Goal: Task Accomplishment & Management: Use online tool/utility

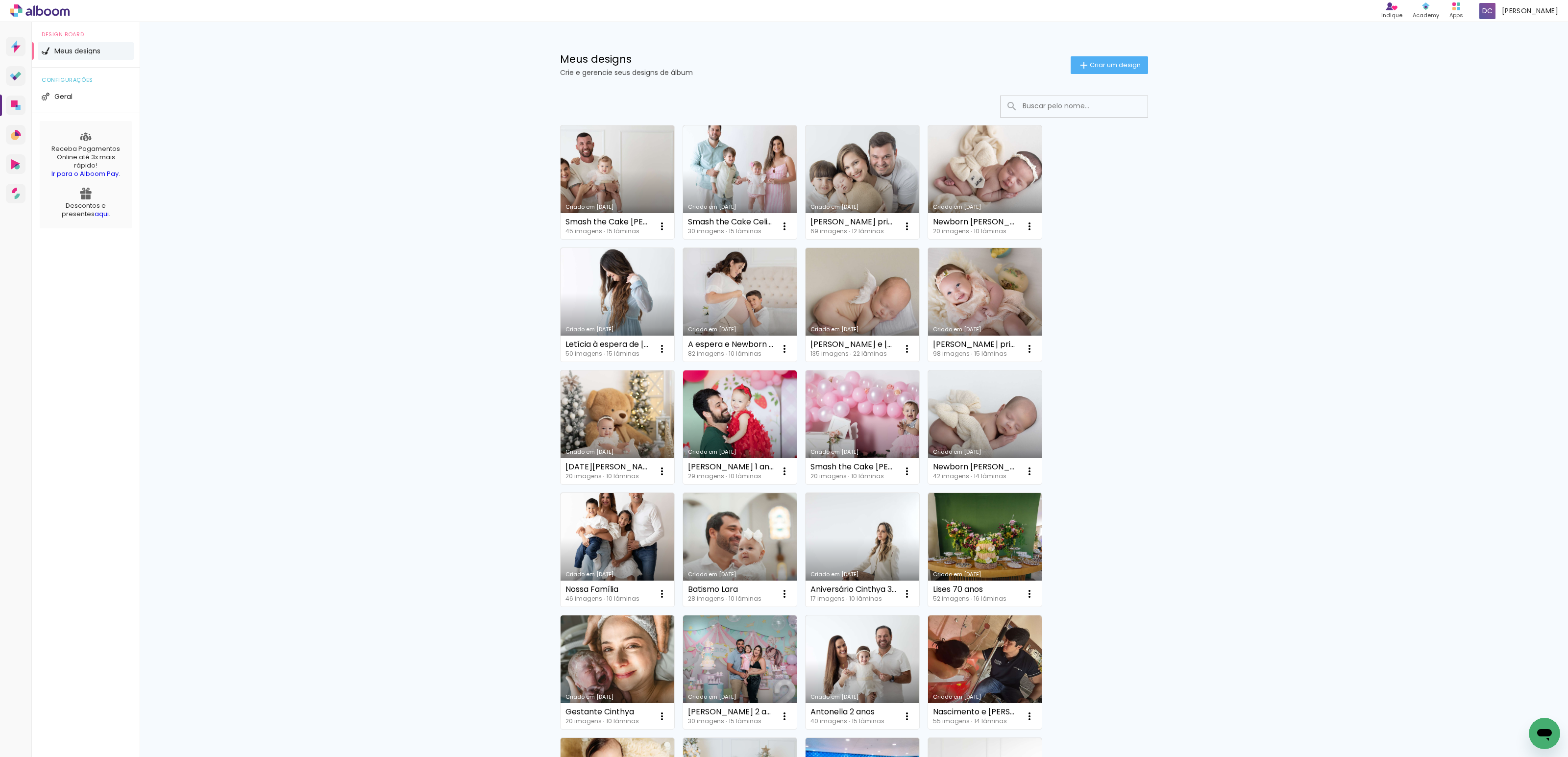
click at [995, 303] on link "Criado em [DATE]" at bounding box center [985, 304] width 114 height 114
click at [990, 190] on link "Criado em [DATE]" at bounding box center [985, 182] width 114 height 114
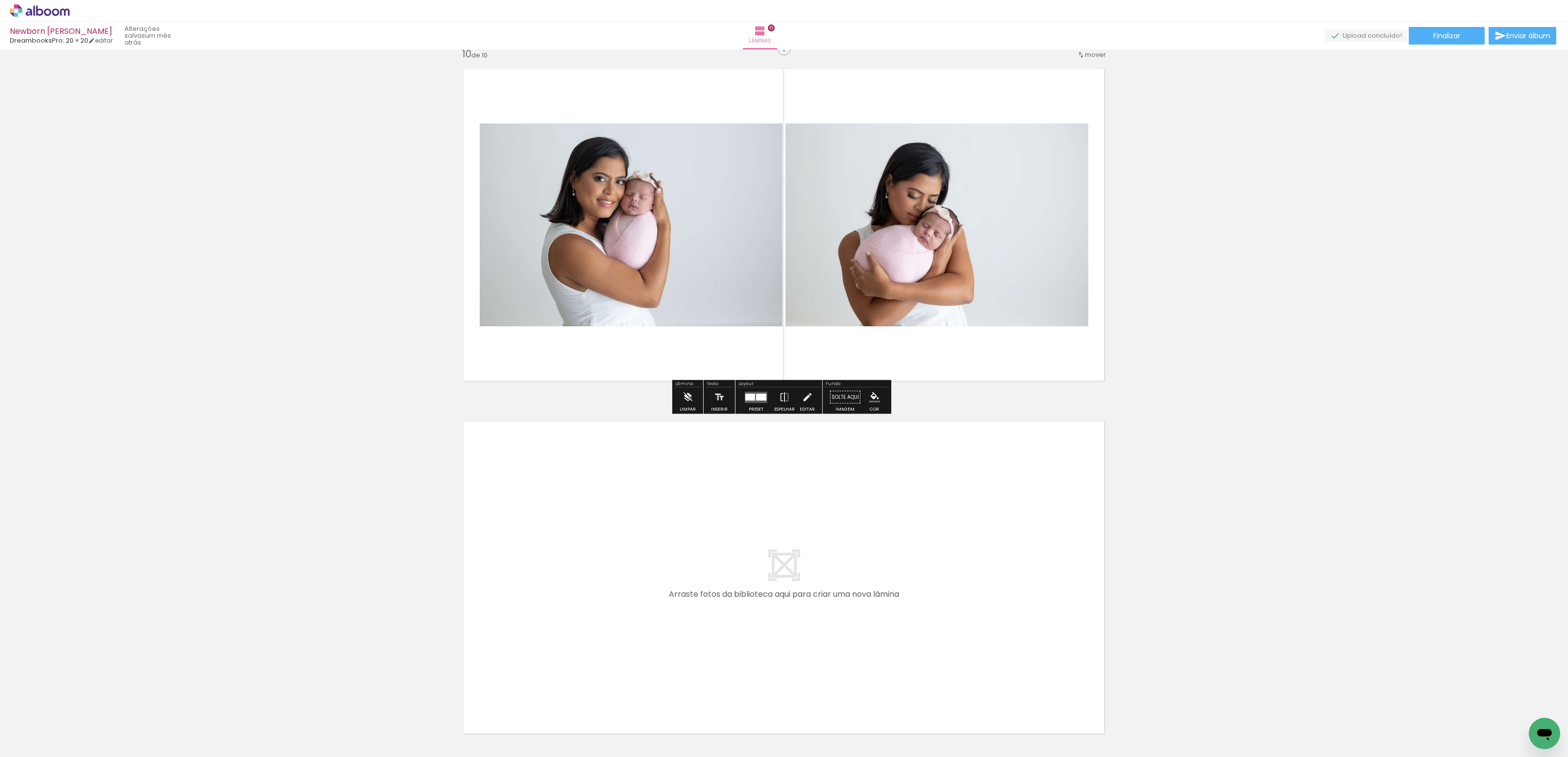
scroll to position [3192, 0]
click at [1440, 35] on span "Finalizar" at bounding box center [1447, 35] width 27 height 7
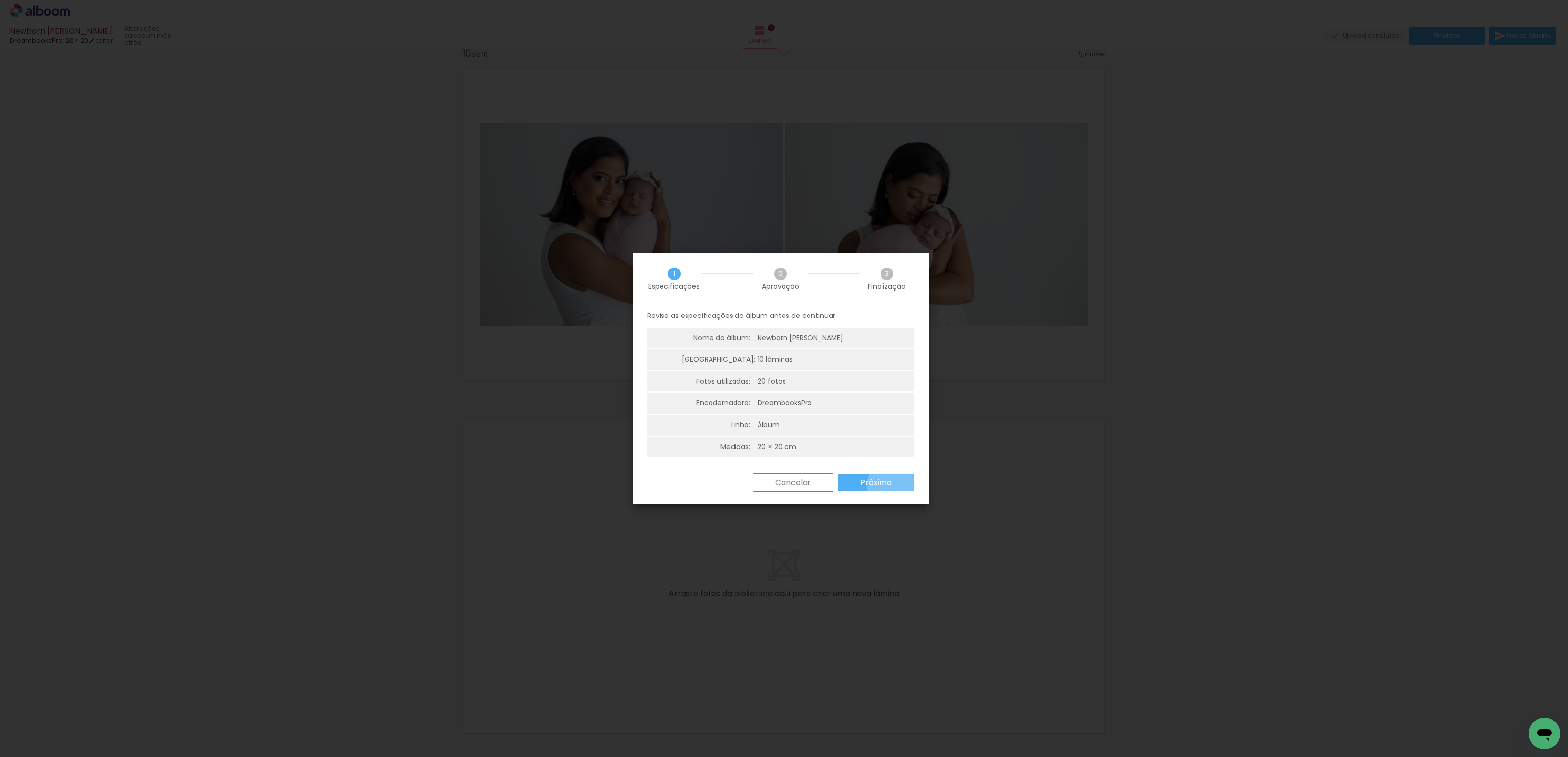
click at [0, 0] on slot "Próximo" at bounding box center [0, 0] width 0 height 0
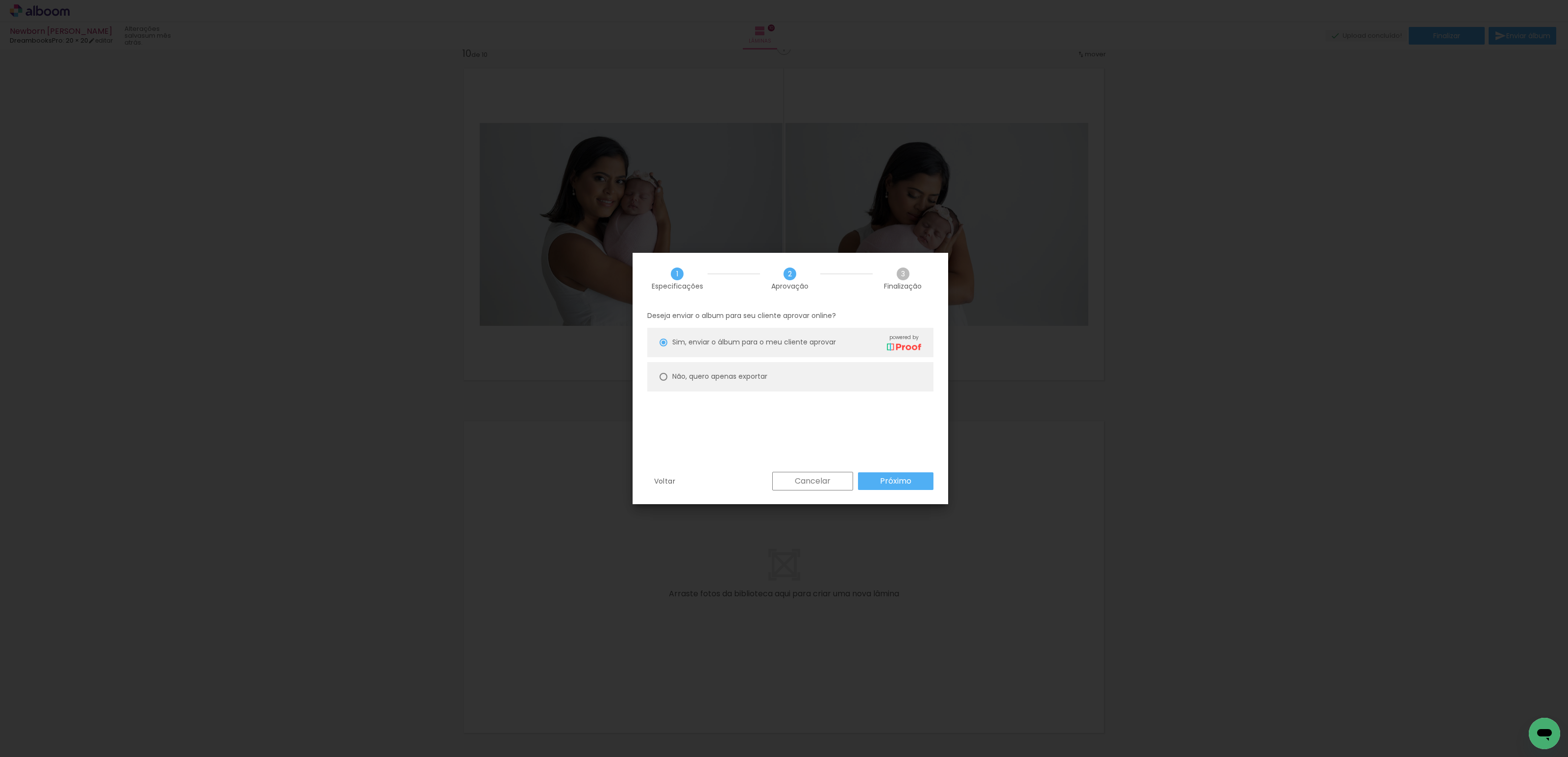
click at [783, 373] on paper-radio-button "Não, quero apenas exportar" at bounding box center [790, 377] width 286 height 29
type paper-radio-button "on"
click at [0, 0] on slot "Próximo" at bounding box center [0, 0] width 0 height 0
type input "Alta, 300 DPI"
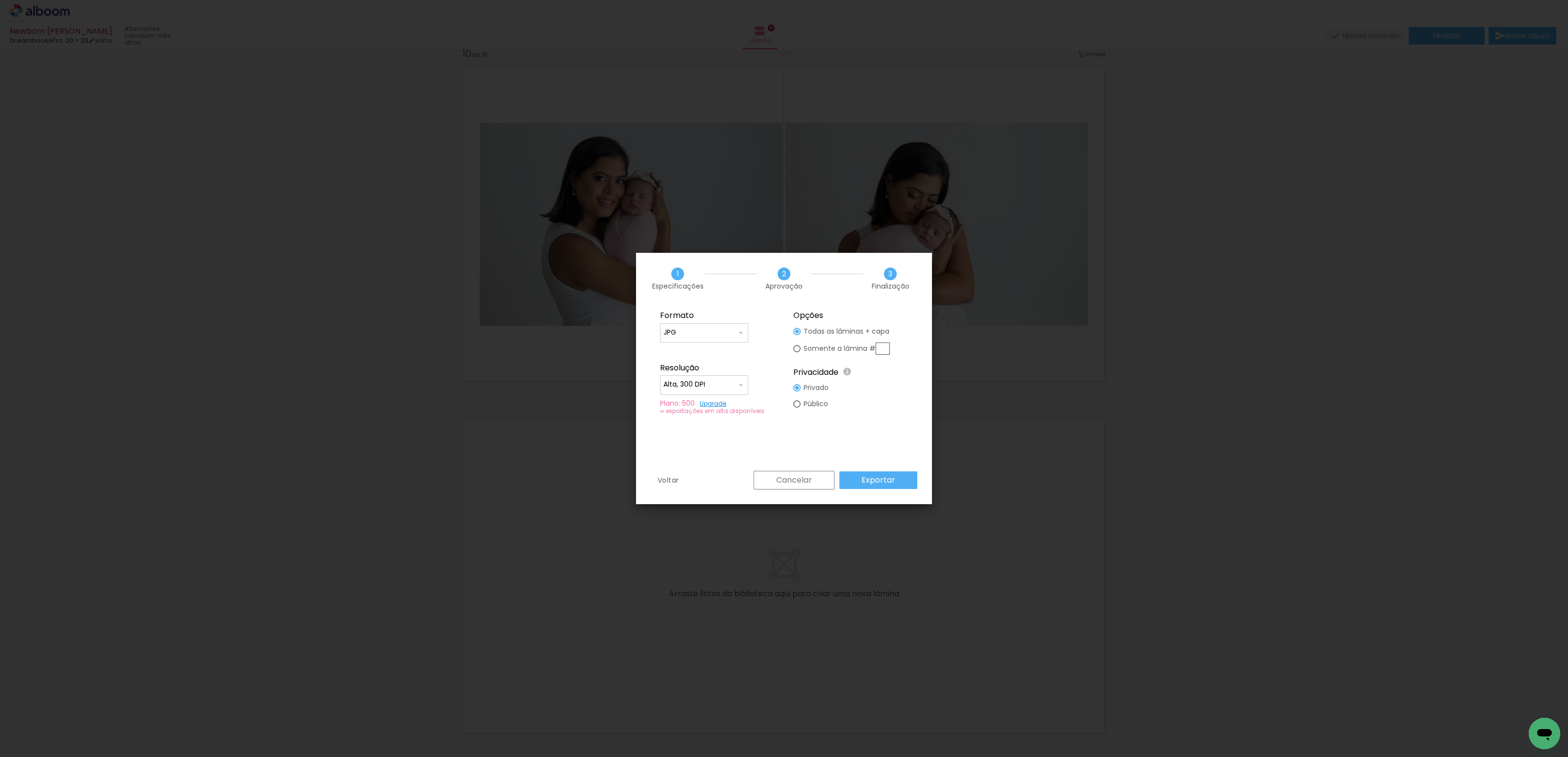
click at [904, 483] on paper-button "Exportar" at bounding box center [878, 480] width 78 height 18
click at [0, 0] on slot "Concluir" at bounding box center [0, 0] width 0 height 0
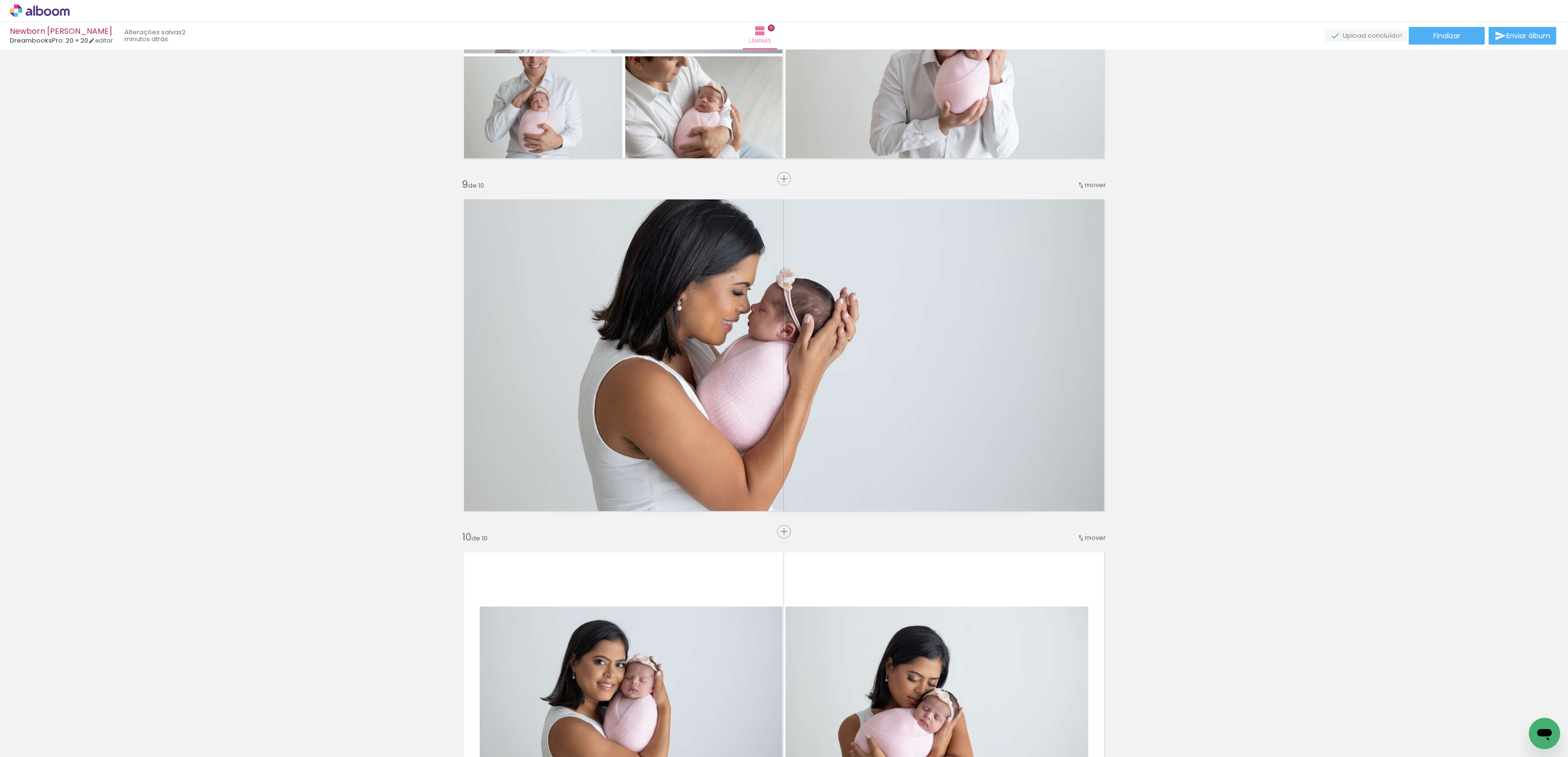
scroll to position [2822, 0]
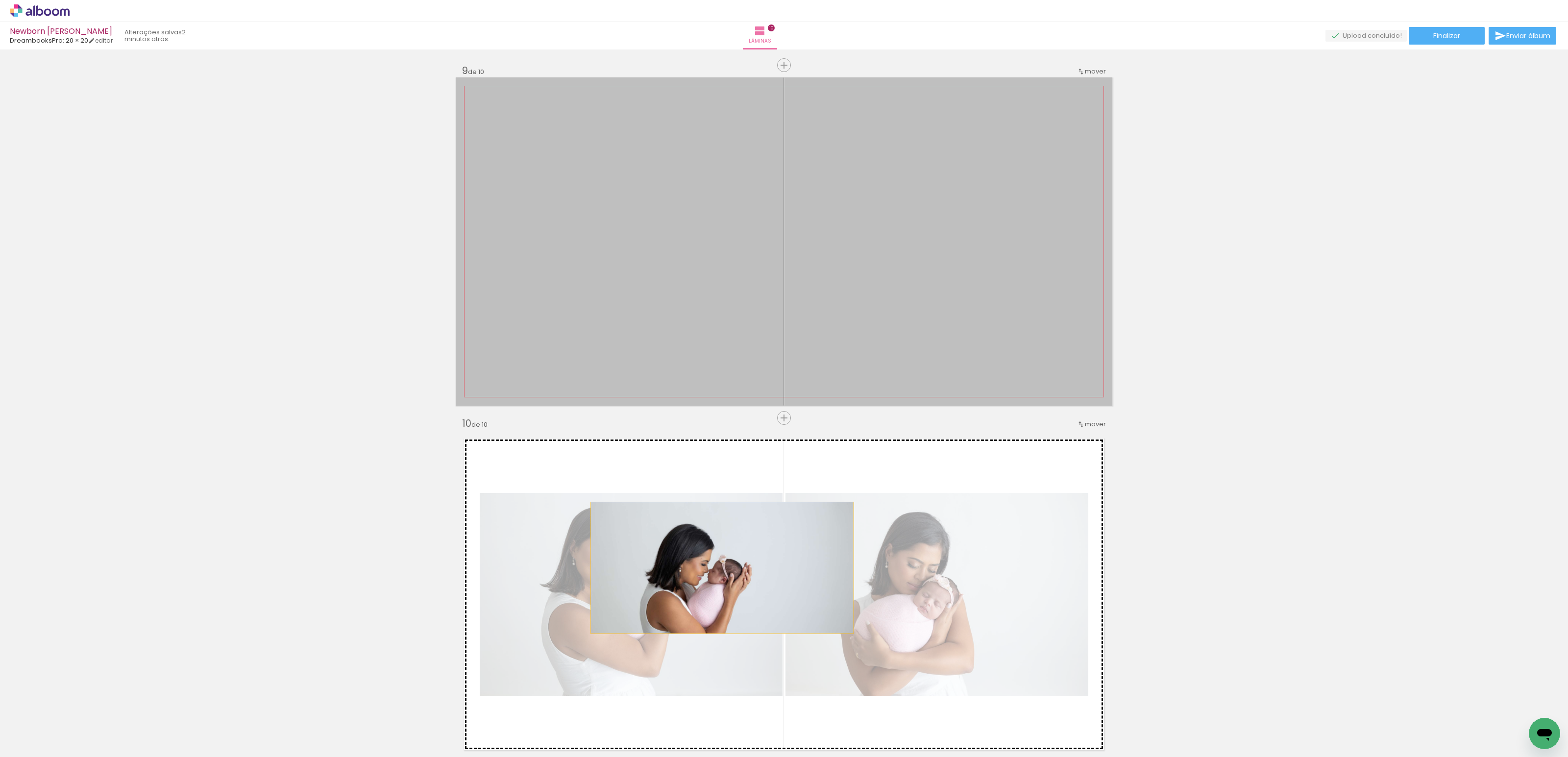
drag, startPoint x: 761, startPoint y: 219, endPoint x: 718, endPoint y: 567, distance: 350.6
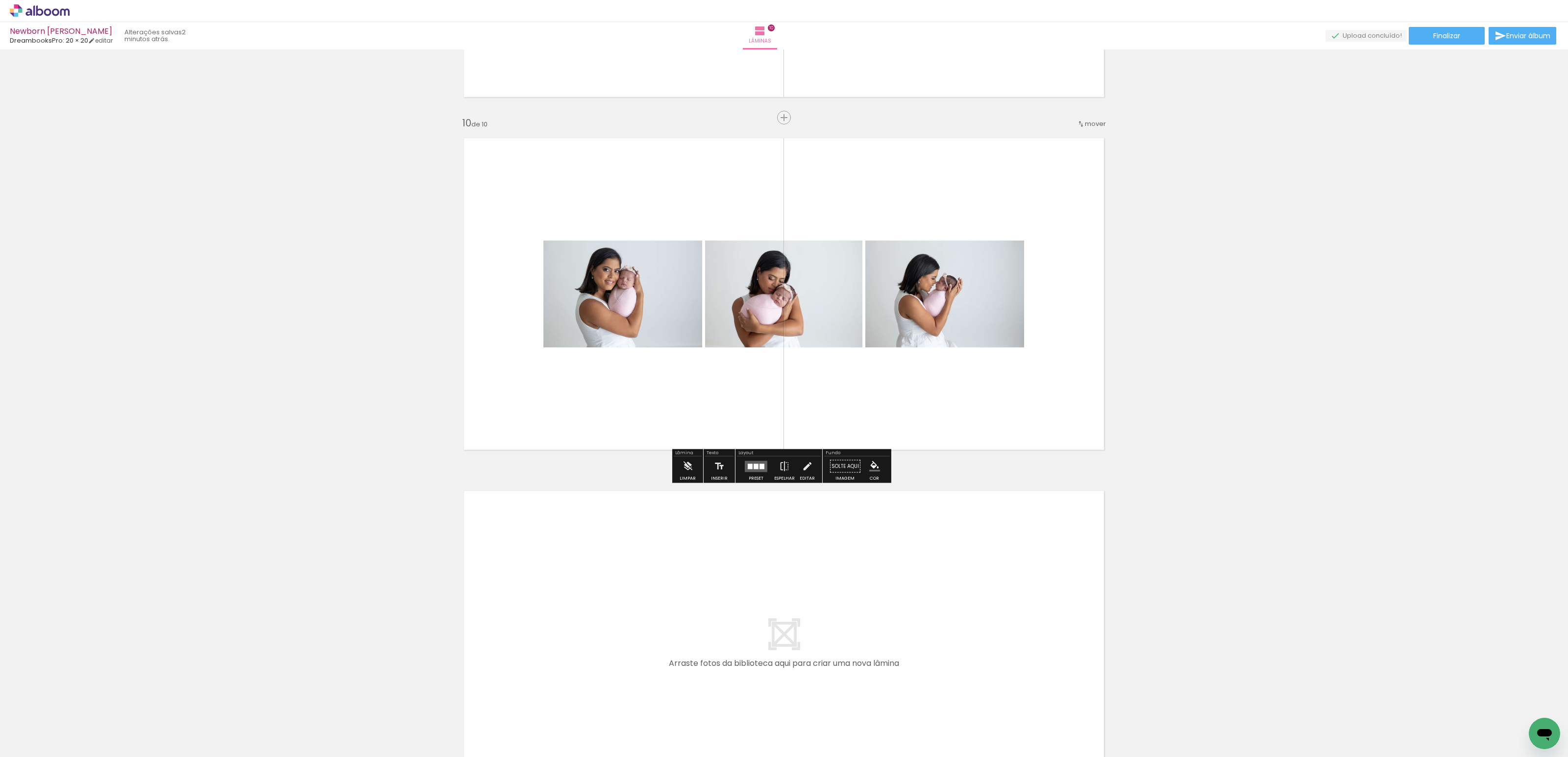
scroll to position [3220, 0]
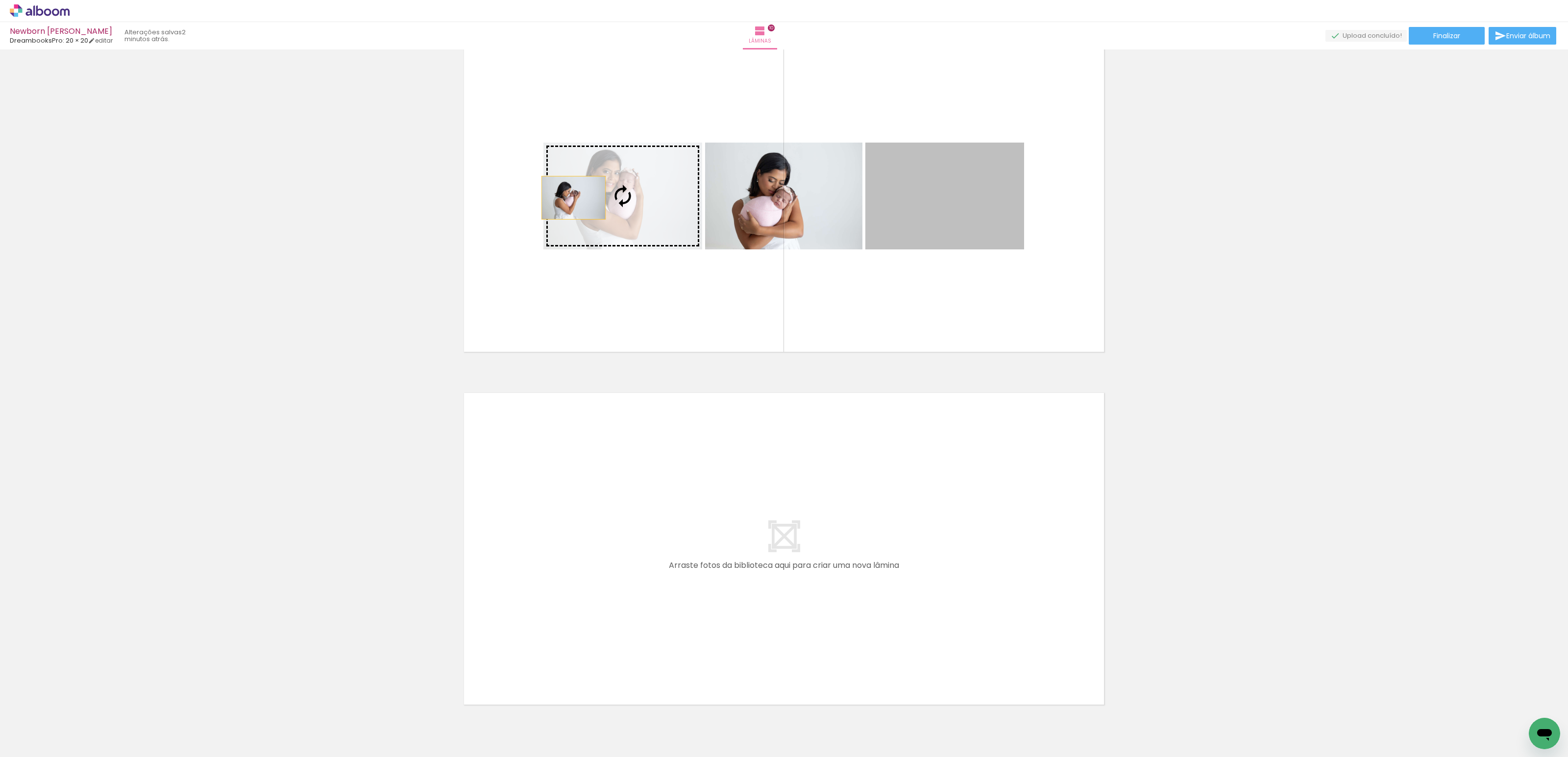
drag, startPoint x: 923, startPoint y: 211, endPoint x: 570, endPoint y: 197, distance: 353.3
click at [0, 0] on slot at bounding box center [0, 0] width 0 height 0
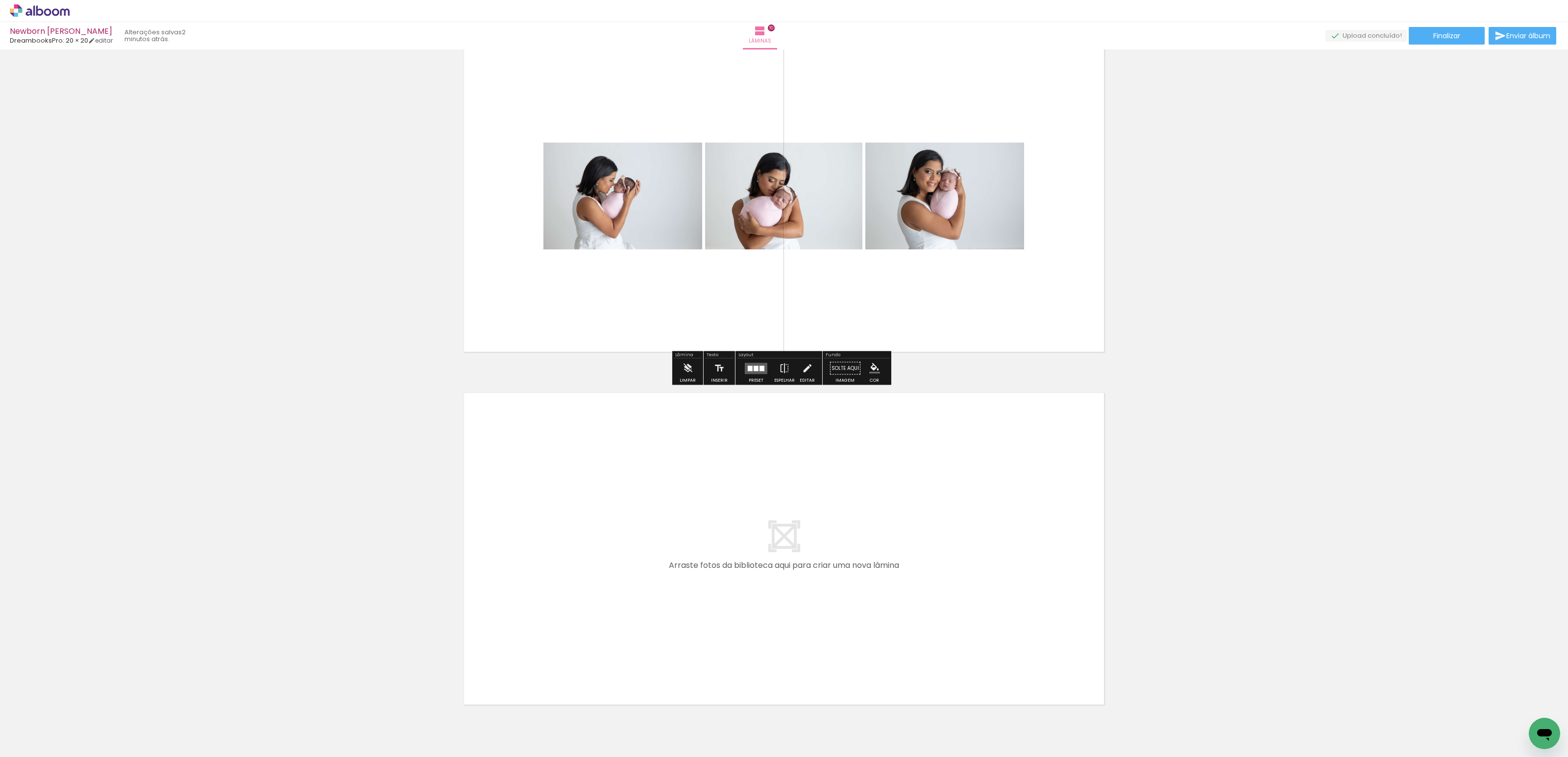
click at [747, 368] on div at bounding box center [750, 368] width 5 height 5
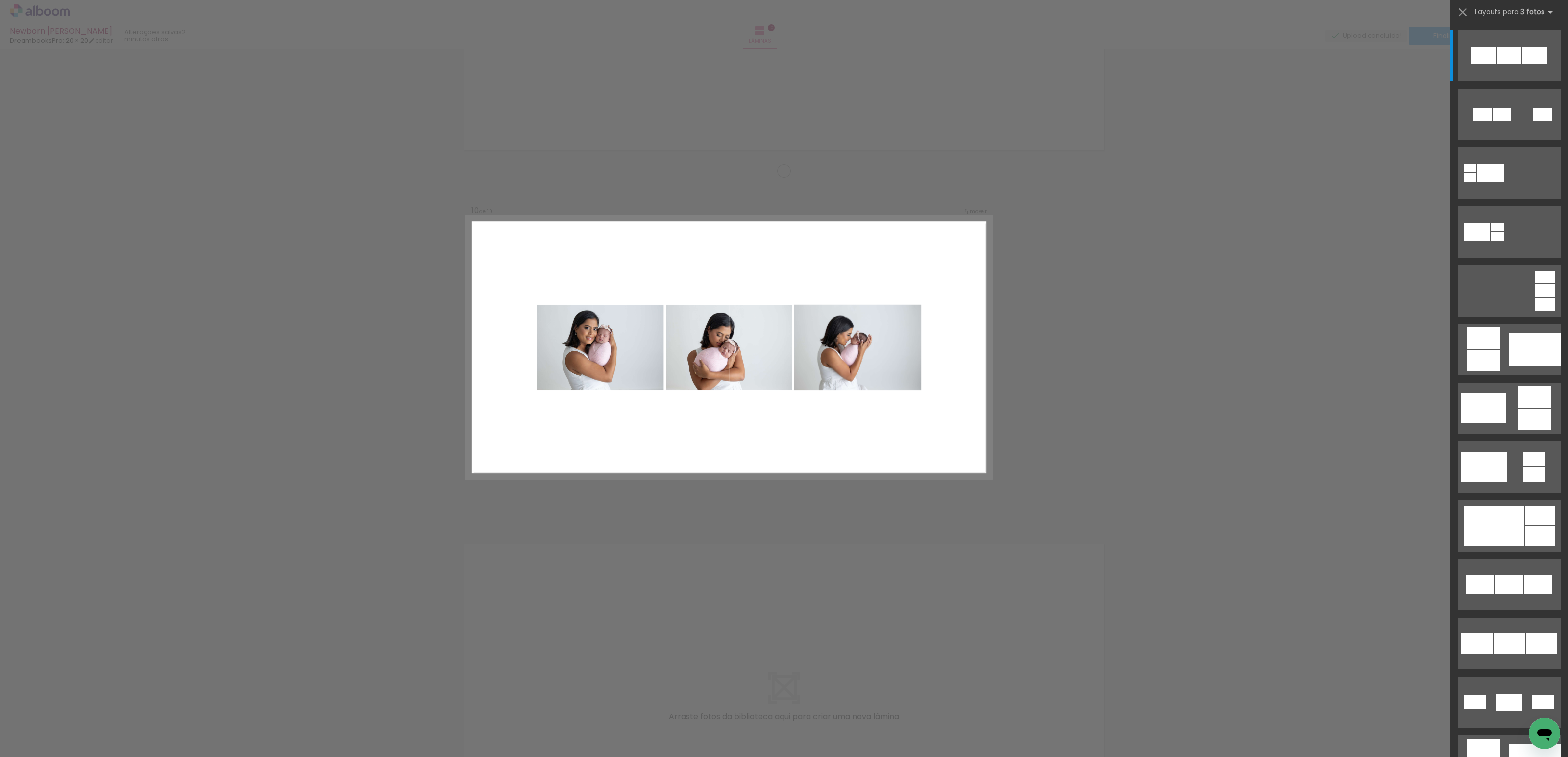
scroll to position [3043, 0]
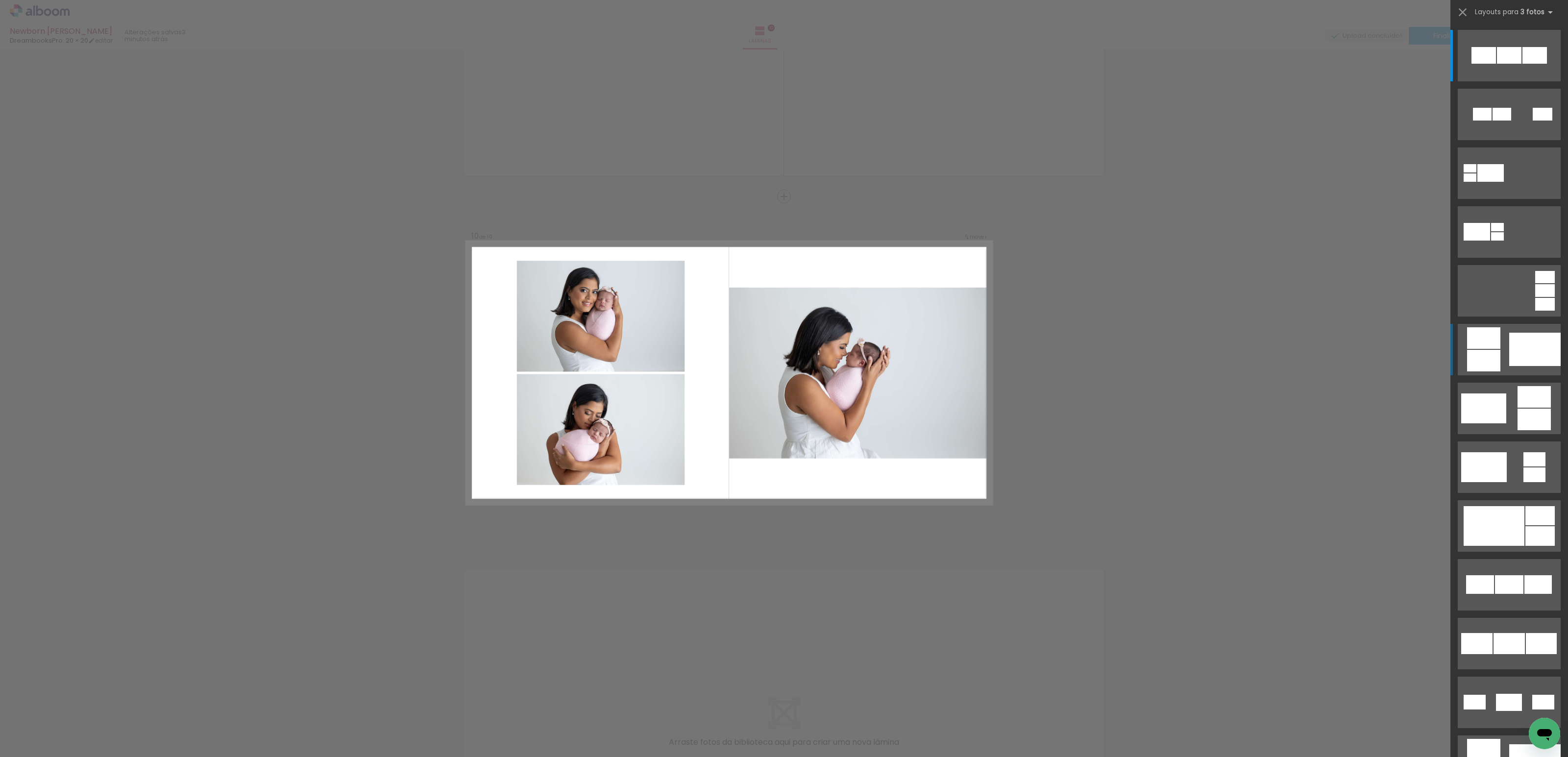
click at [1509, 352] on div at bounding box center [1535, 349] width 52 height 33
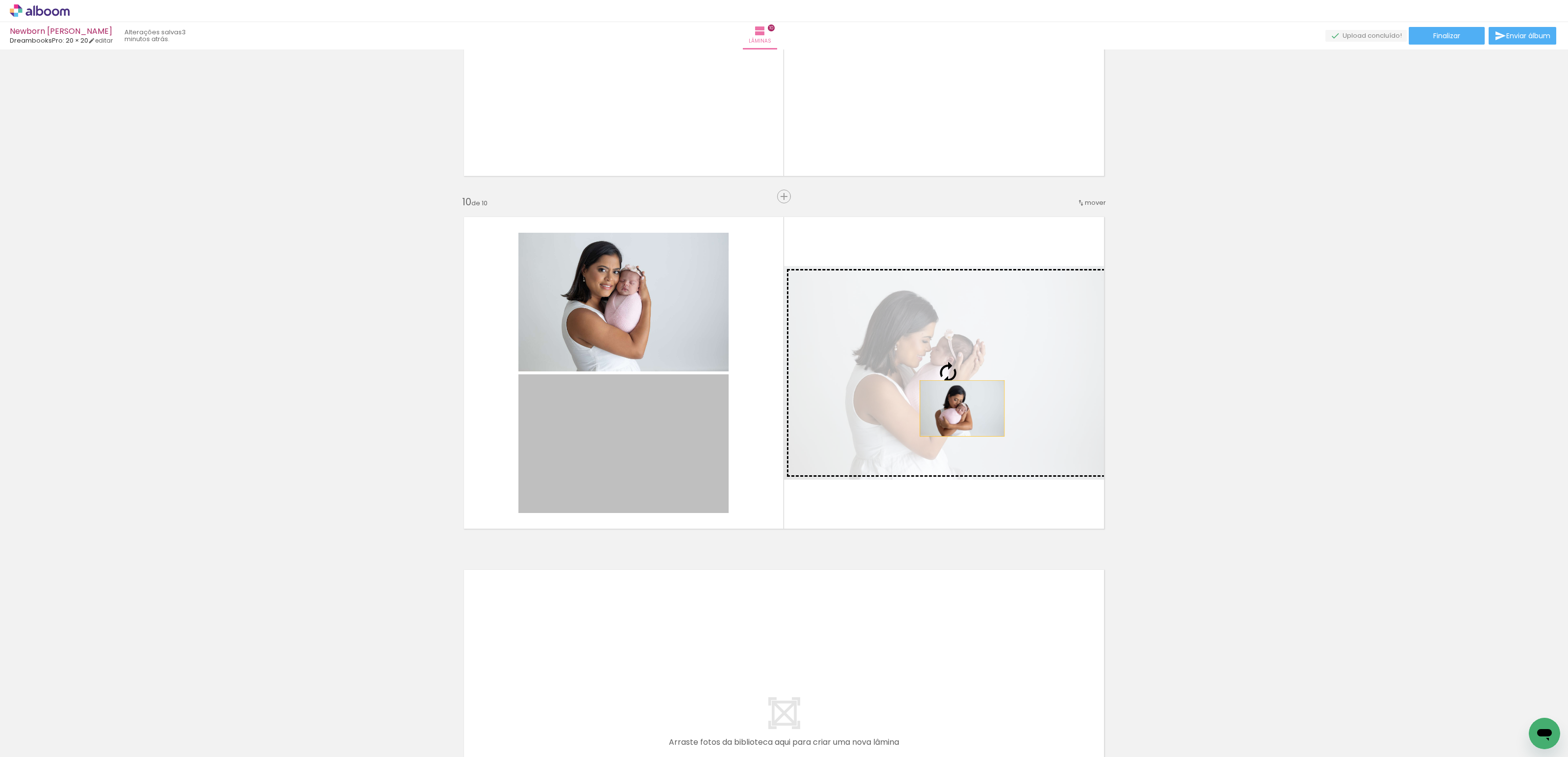
drag, startPoint x: 619, startPoint y: 478, endPoint x: 960, endPoint y: 408, distance: 348.1
click at [0, 0] on slot at bounding box center [0, 0] width 0 height 0
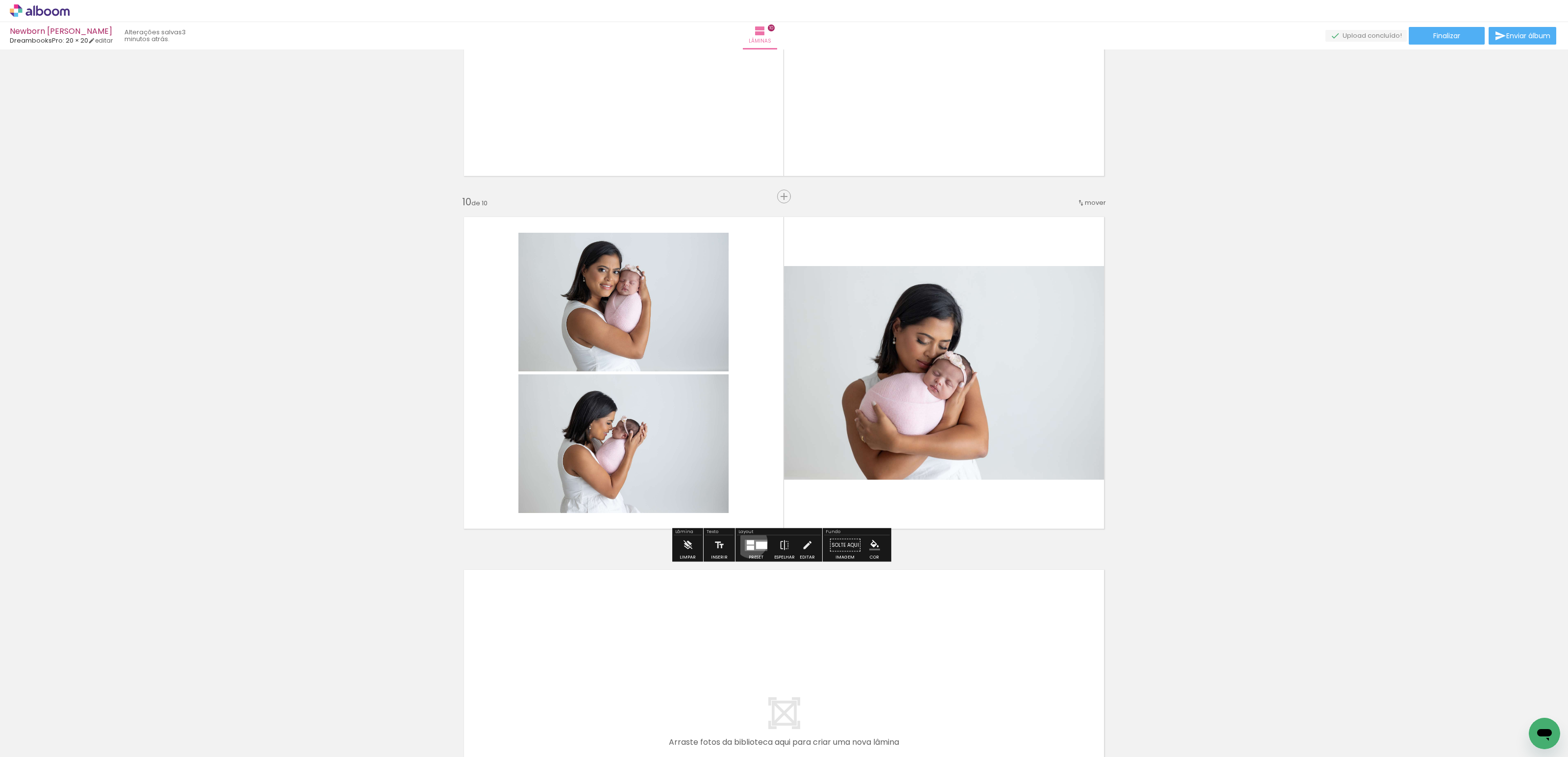
click at [749, 542] on div at bounding box center [751, 542] width 7 height 4
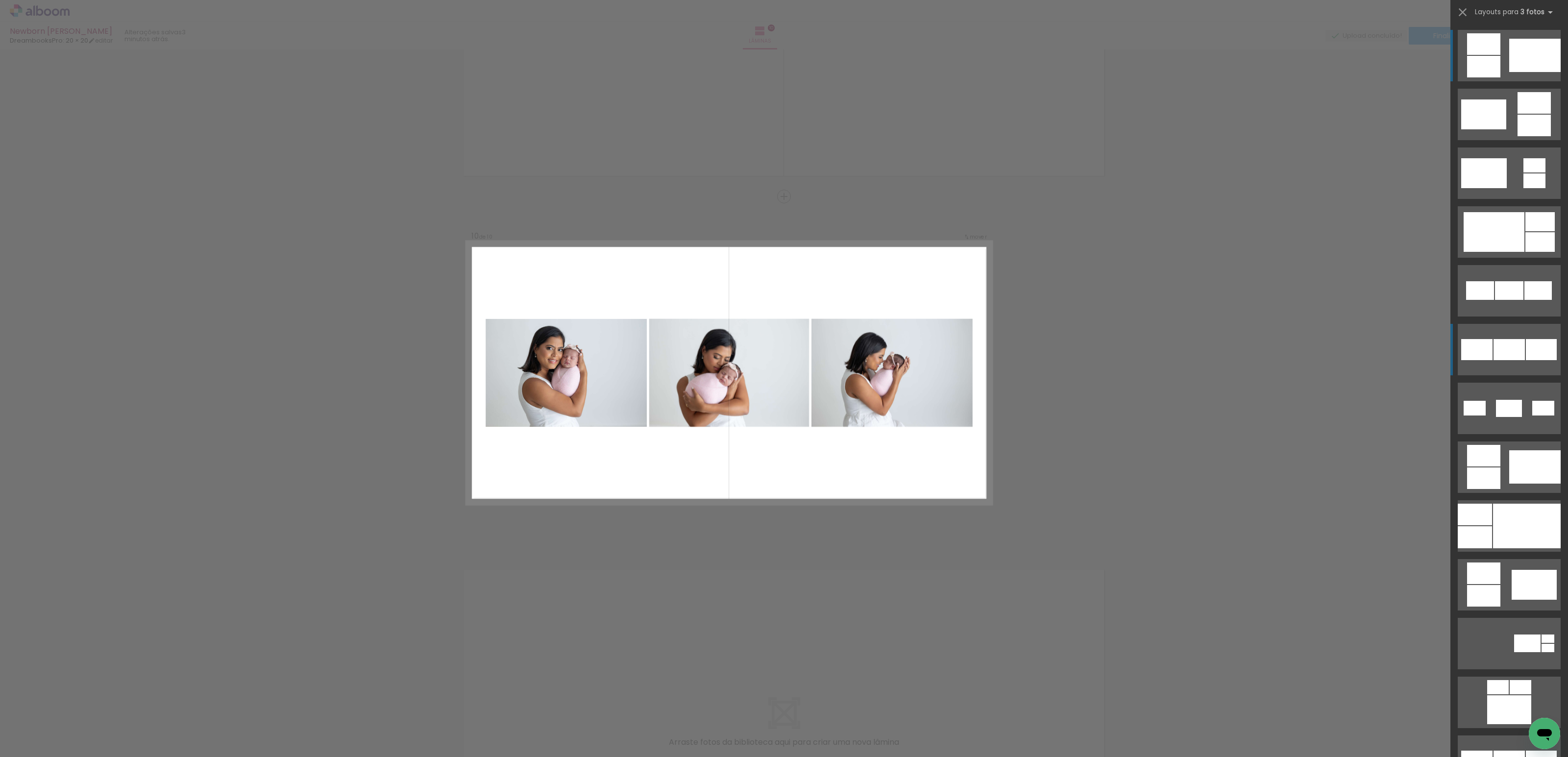
click at [1511, 344] on div at bounding box center [1510, 349] width 32 height 21
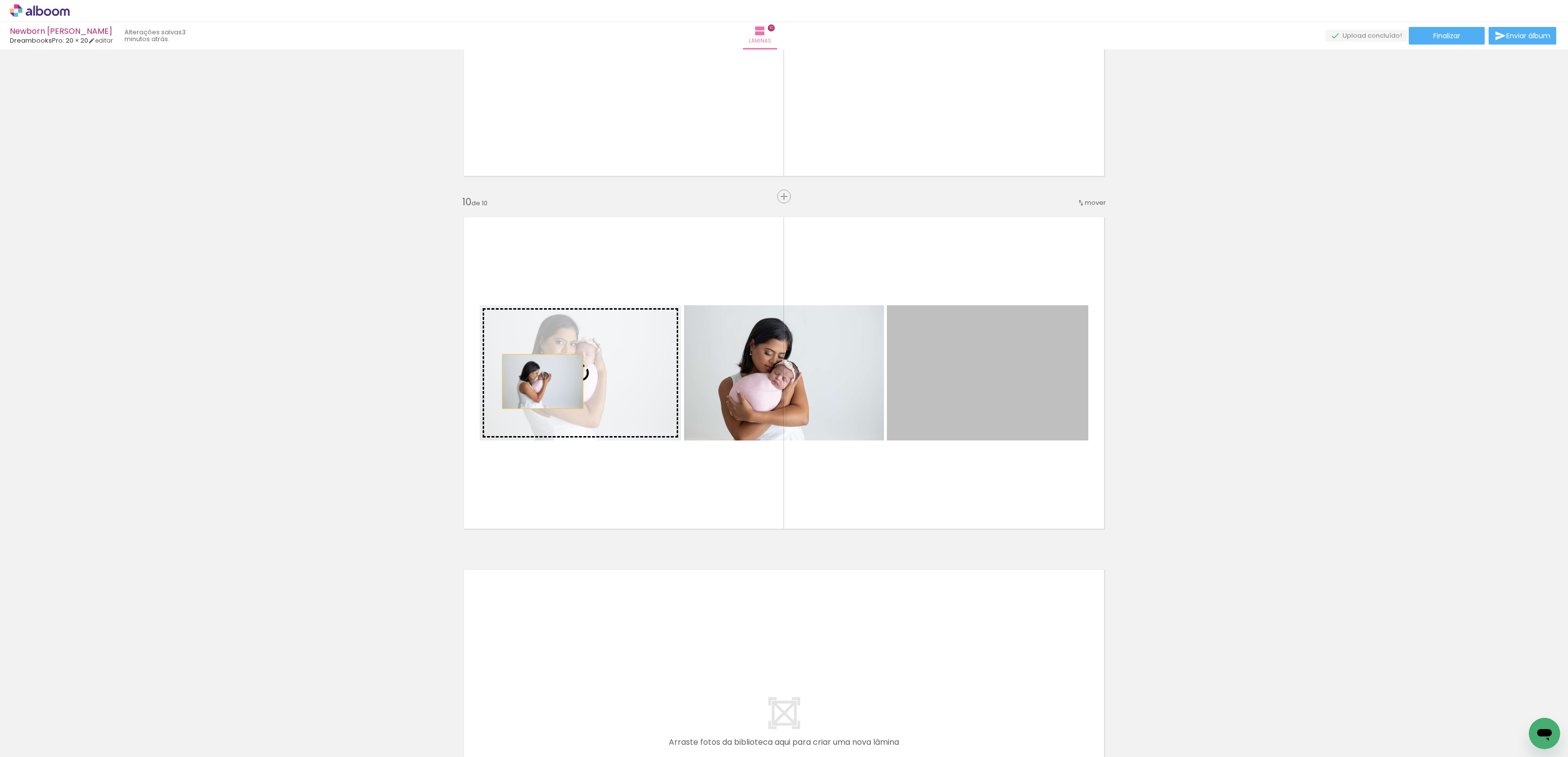
drag, startPoint x: 993, startPoint y: 378, endPoint x: 533, endPoint y: 382, distance: 460.0
click at [0, 0] on slot at bounding box center [0, 0] width 0 height 0
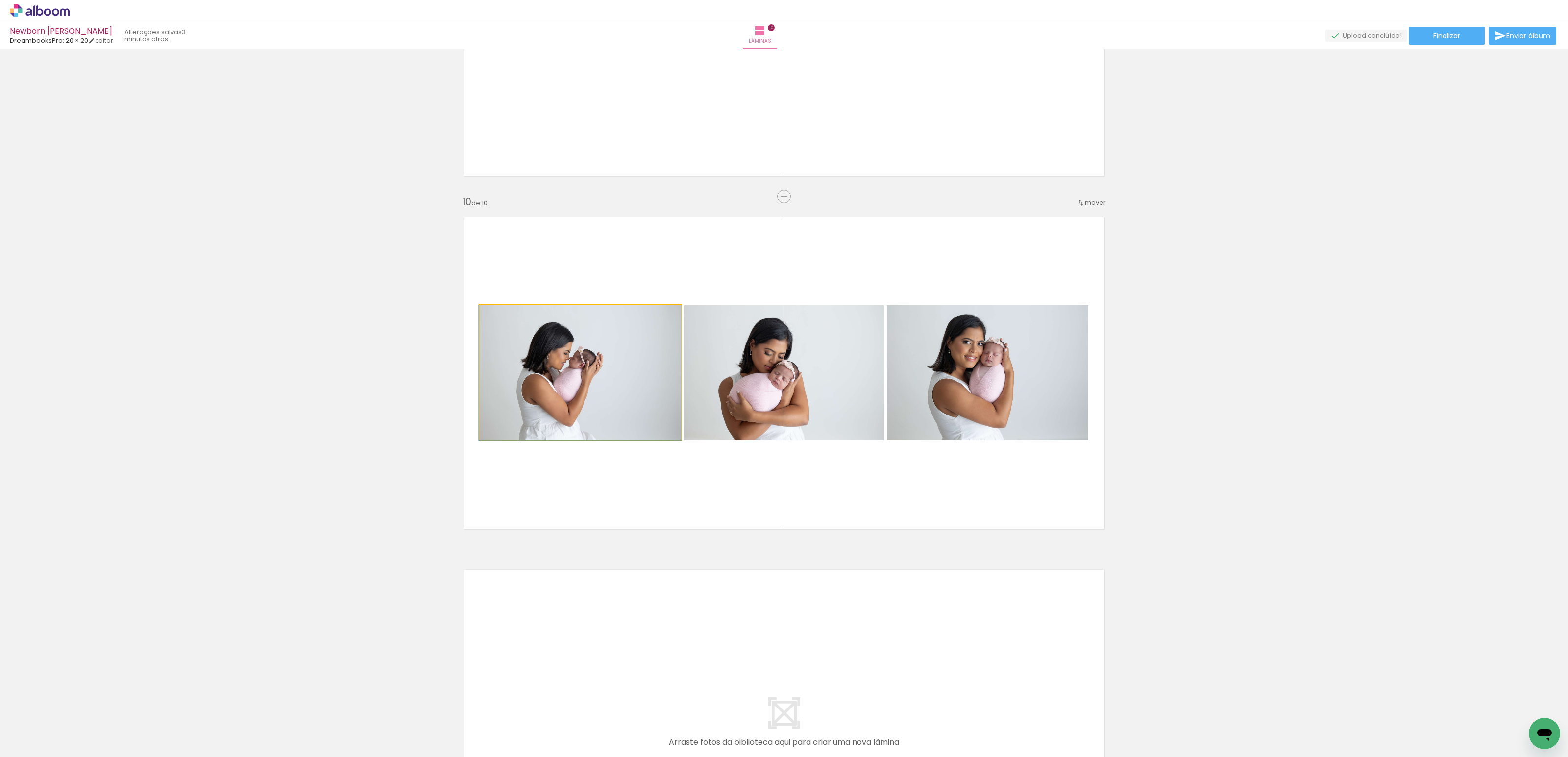
click at [587, 372] on quentale-photo at bounding box center [580, 373] width 201 height 135
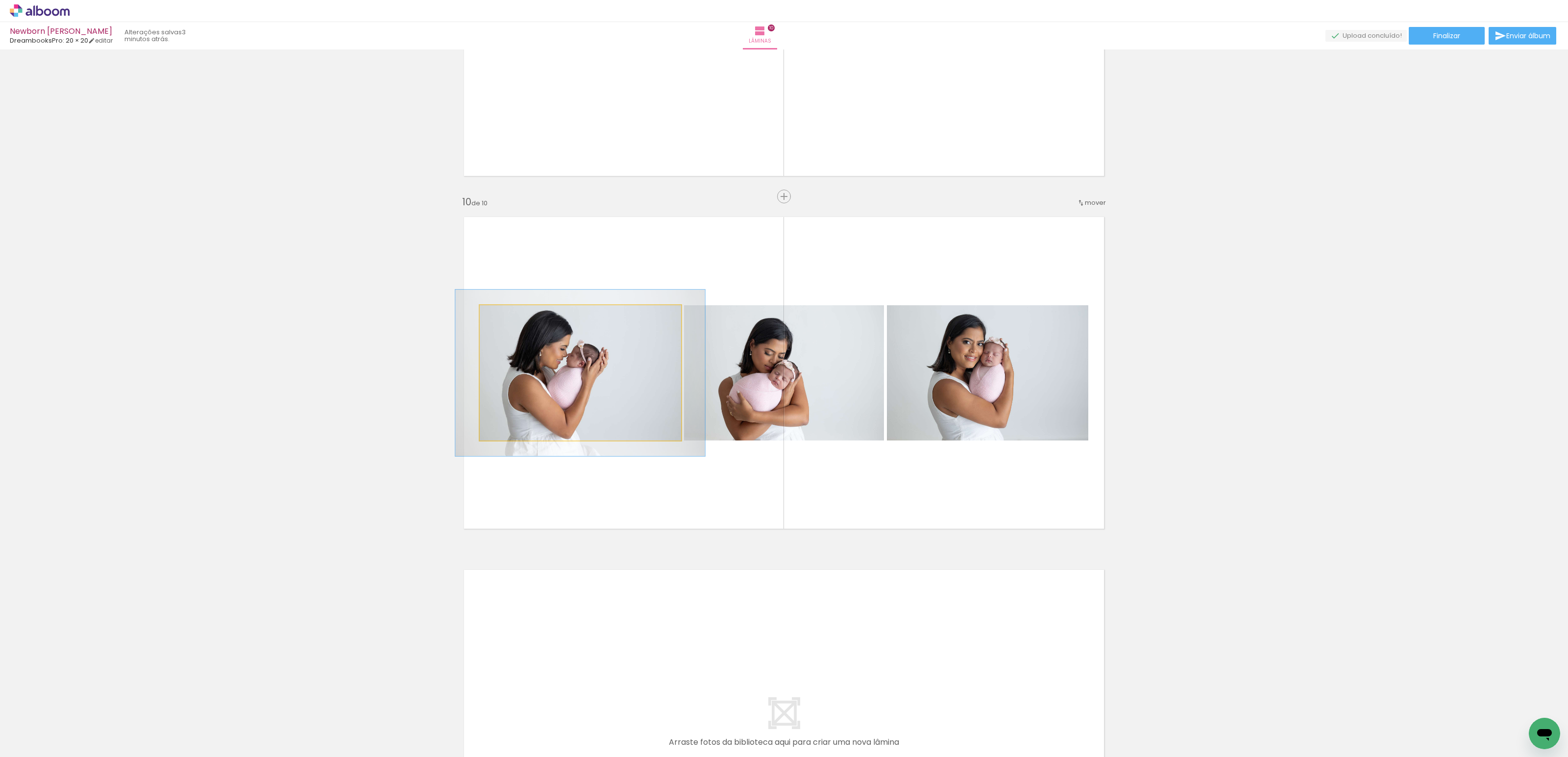
drag, startPoint x: 499, startPoint y: 315, endPoint x: 507, endPoint y: 315, distance: 8.0
type paper-slider "123"
click at [507, 315] on div at bounding box center [511, 315] width 9 height 9
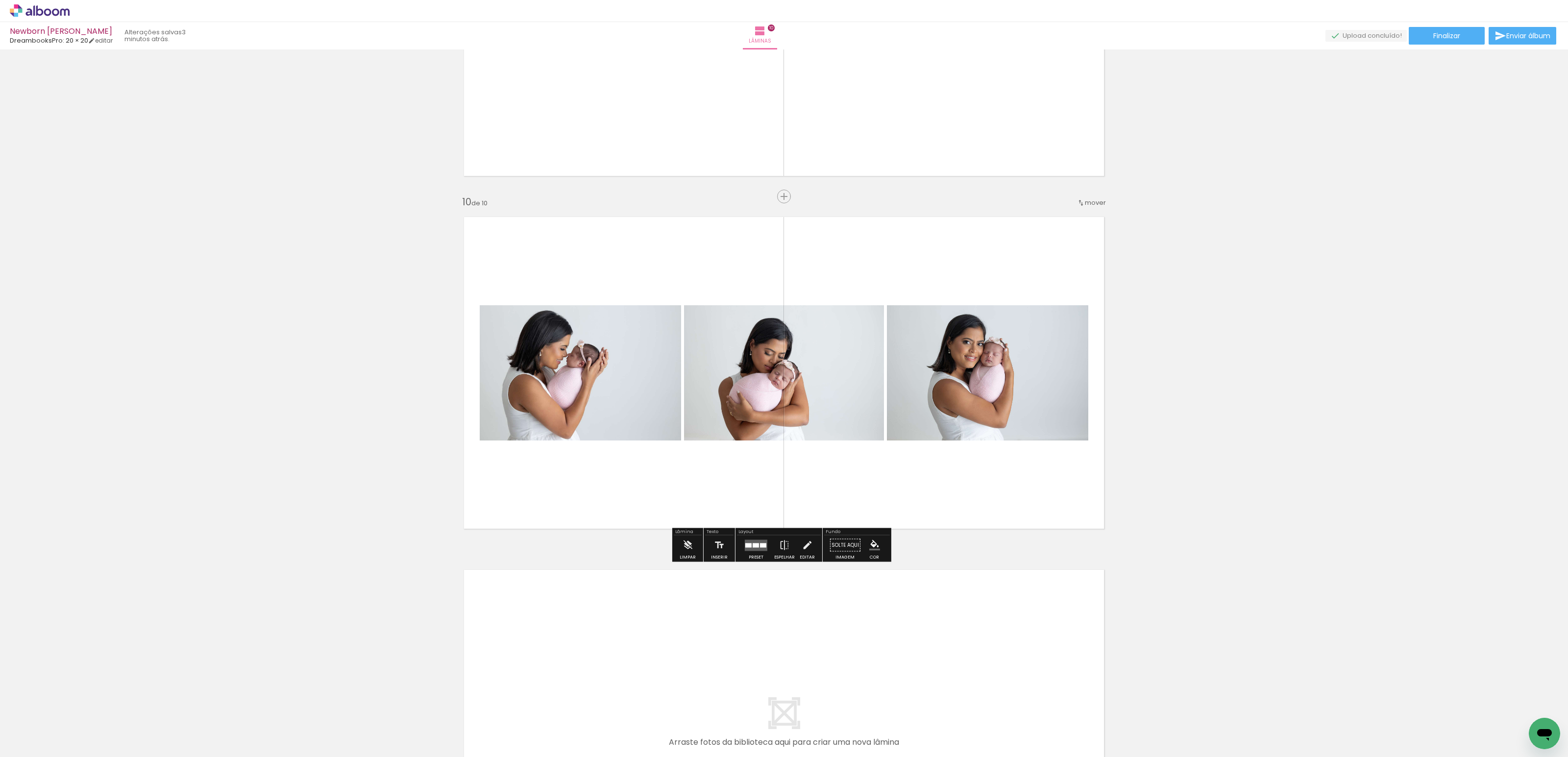
click at [777, 374] on quentale-photo at bounding box center [784, 373] width 200 height 135
click at [901, 482] on quentale-layouter at bounding box center [784, 372] width 657 height 328
click at [982, 260] on quentale-layouter at bounding box center [784, 372] width 657 height 328
click at [1429, 38] on paper-button "Finalizar" at bounding box center [1446, 35] width 76 height 18
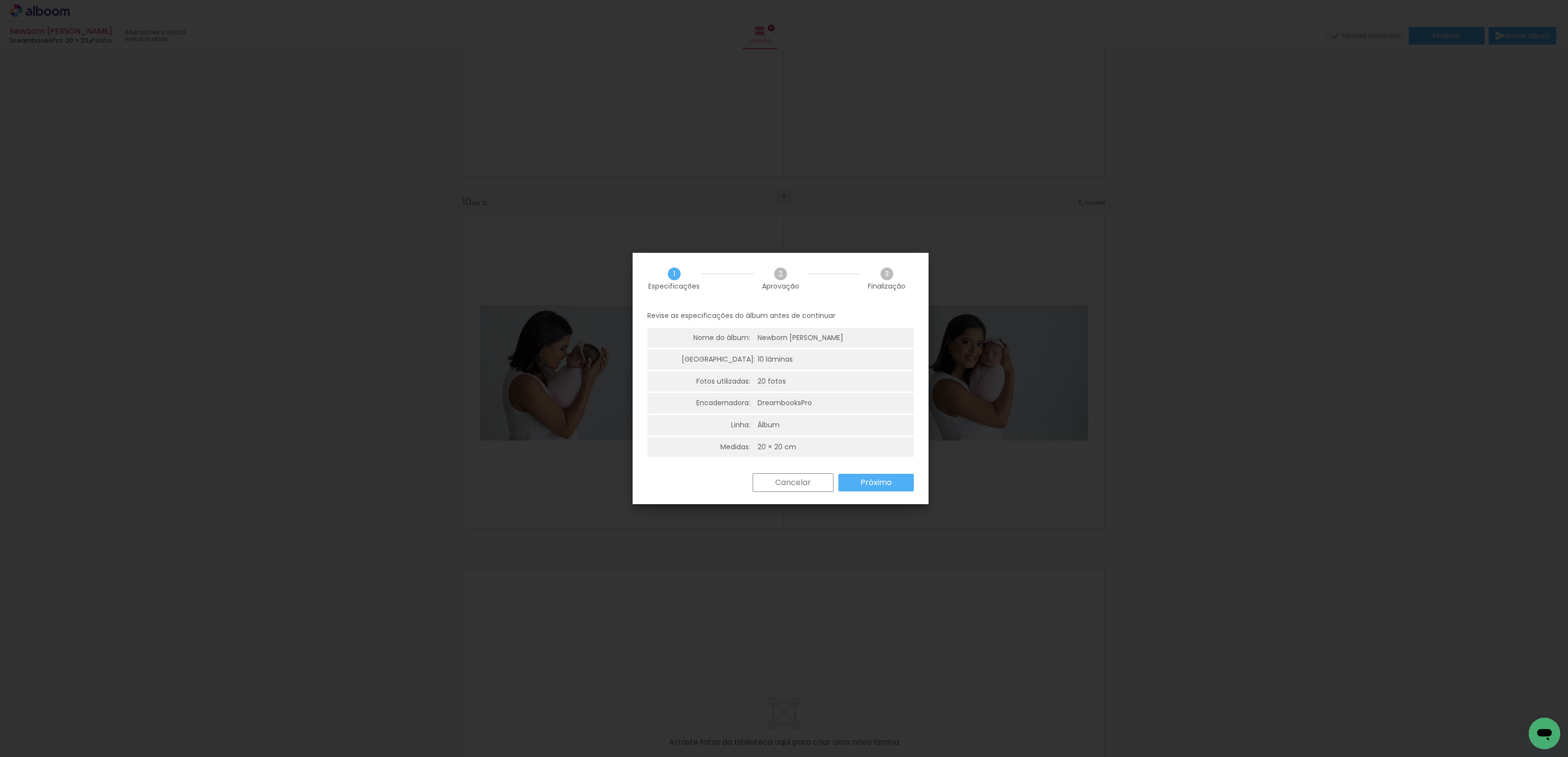
click at [896, 481] on paper-button "Próximo" at bounding box center [876, 482] width 75 height 18
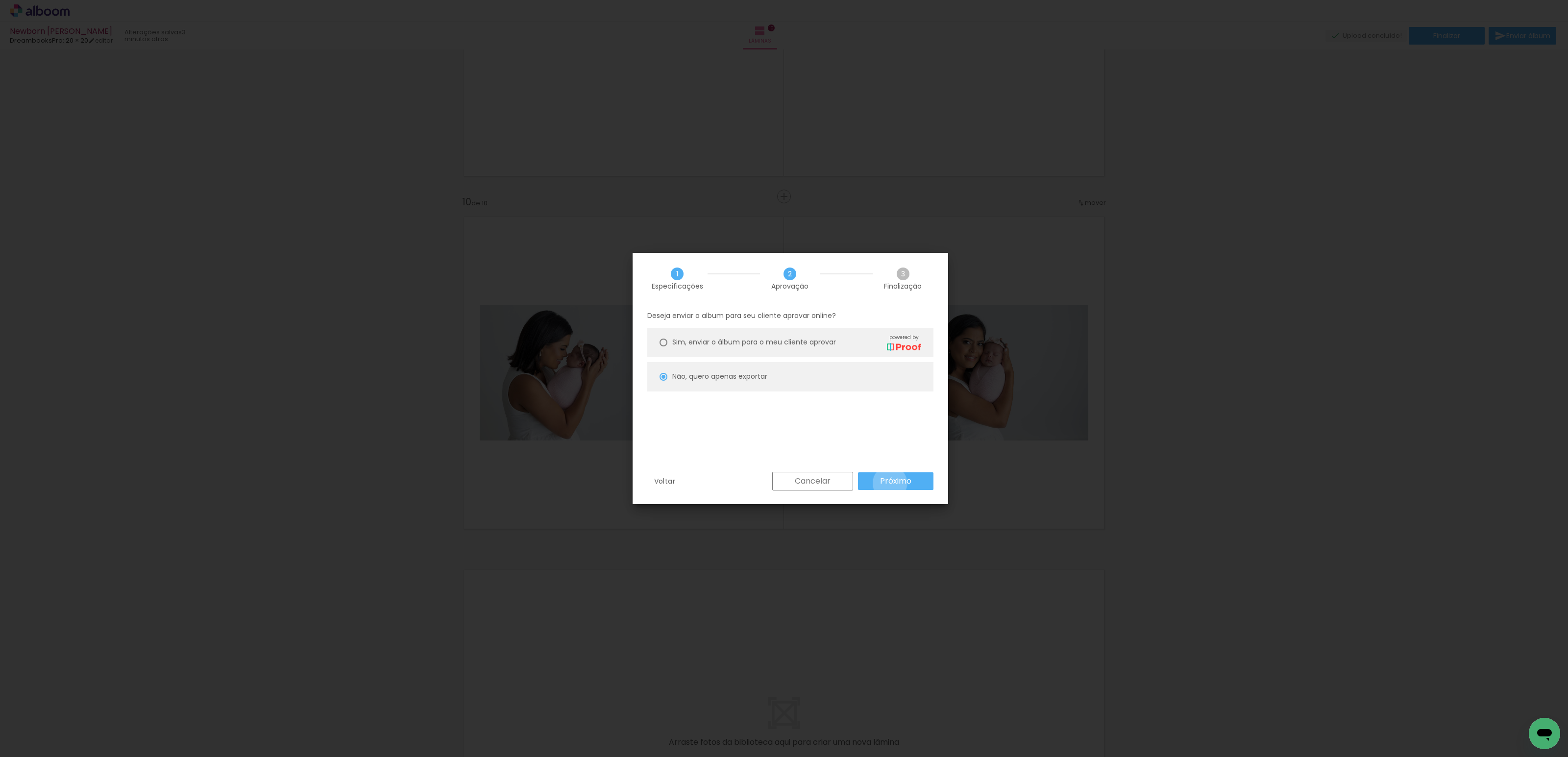
click at [0, 0] on slot "Próximo" at bounding box center [0, 0] width 0 height 0
type input "Alta, 300 DPI"
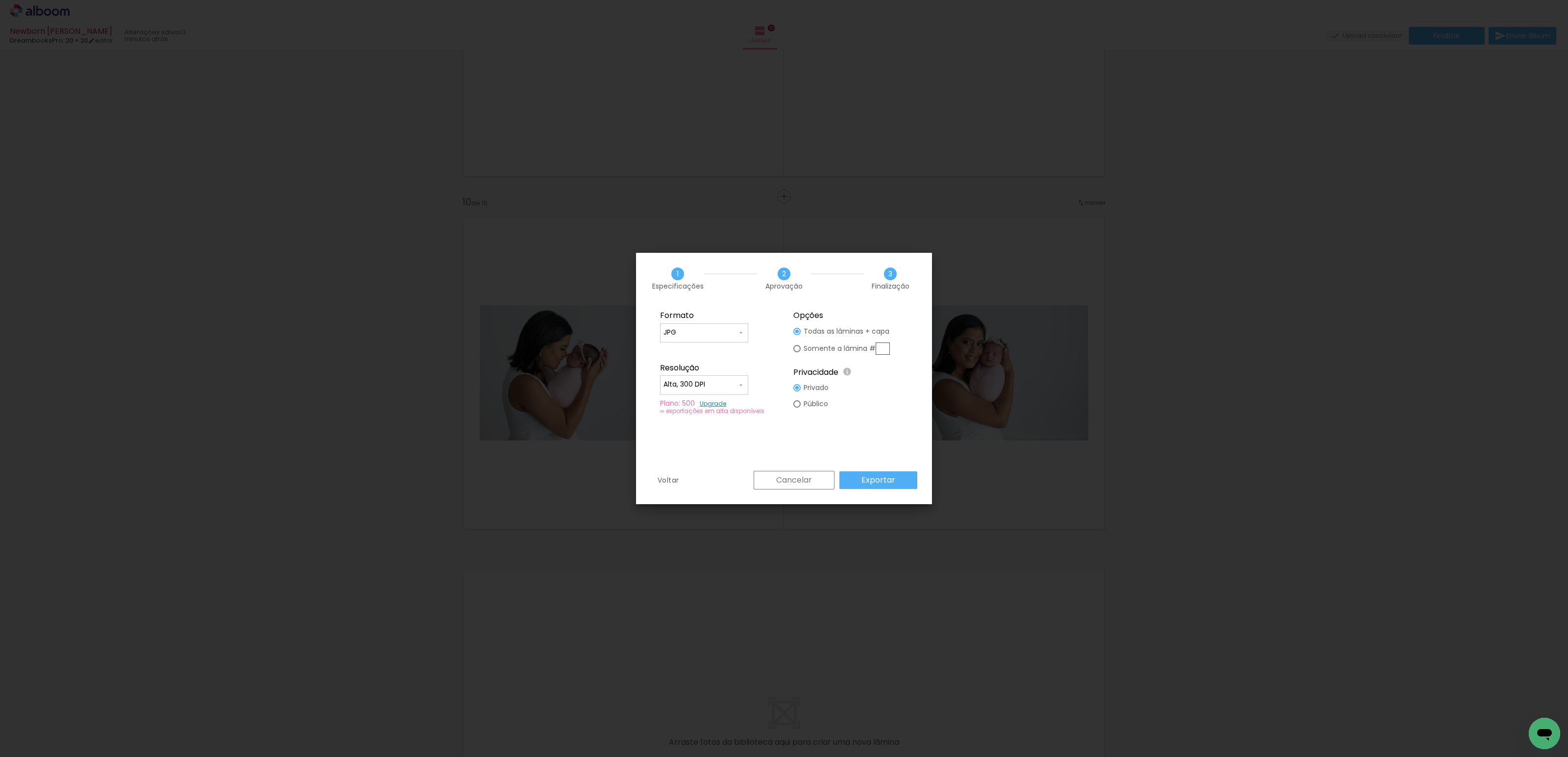
click at [0, 0] on slot "Somente a lâmina #" at bounding box center [0, 0] width 0 height 0
type paper-radio-button "on"
click at [881, 347] on input "text" at bounding box center [883, 349] width 14 height 12
type input "10"
click at [0, 0] on slot "Exportar" at bounding box center [0, 0] width 0 height 0
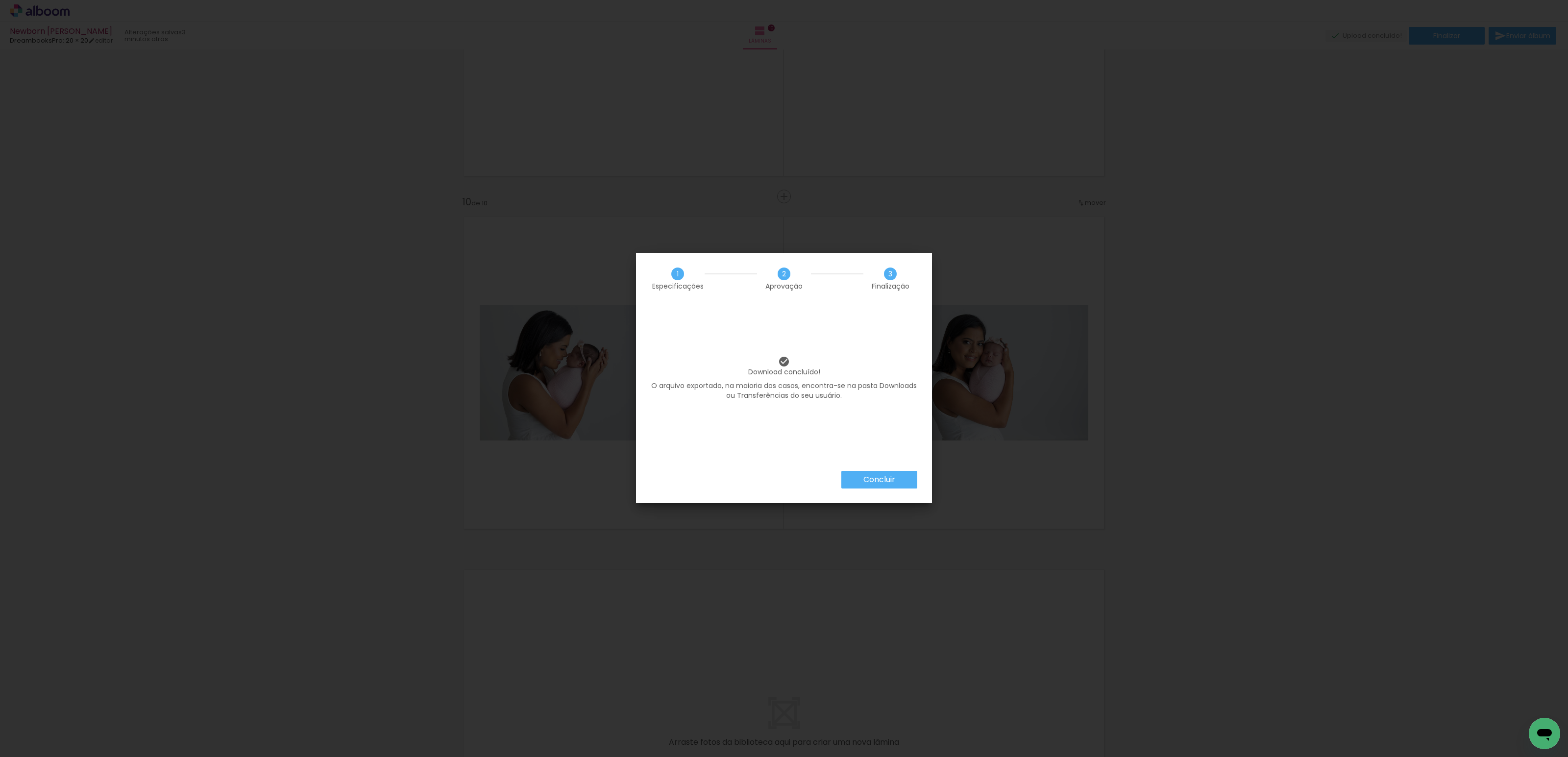
click at [0, 0] on slot "Concluir" at bounding box center [0, 0] width 0 height 0
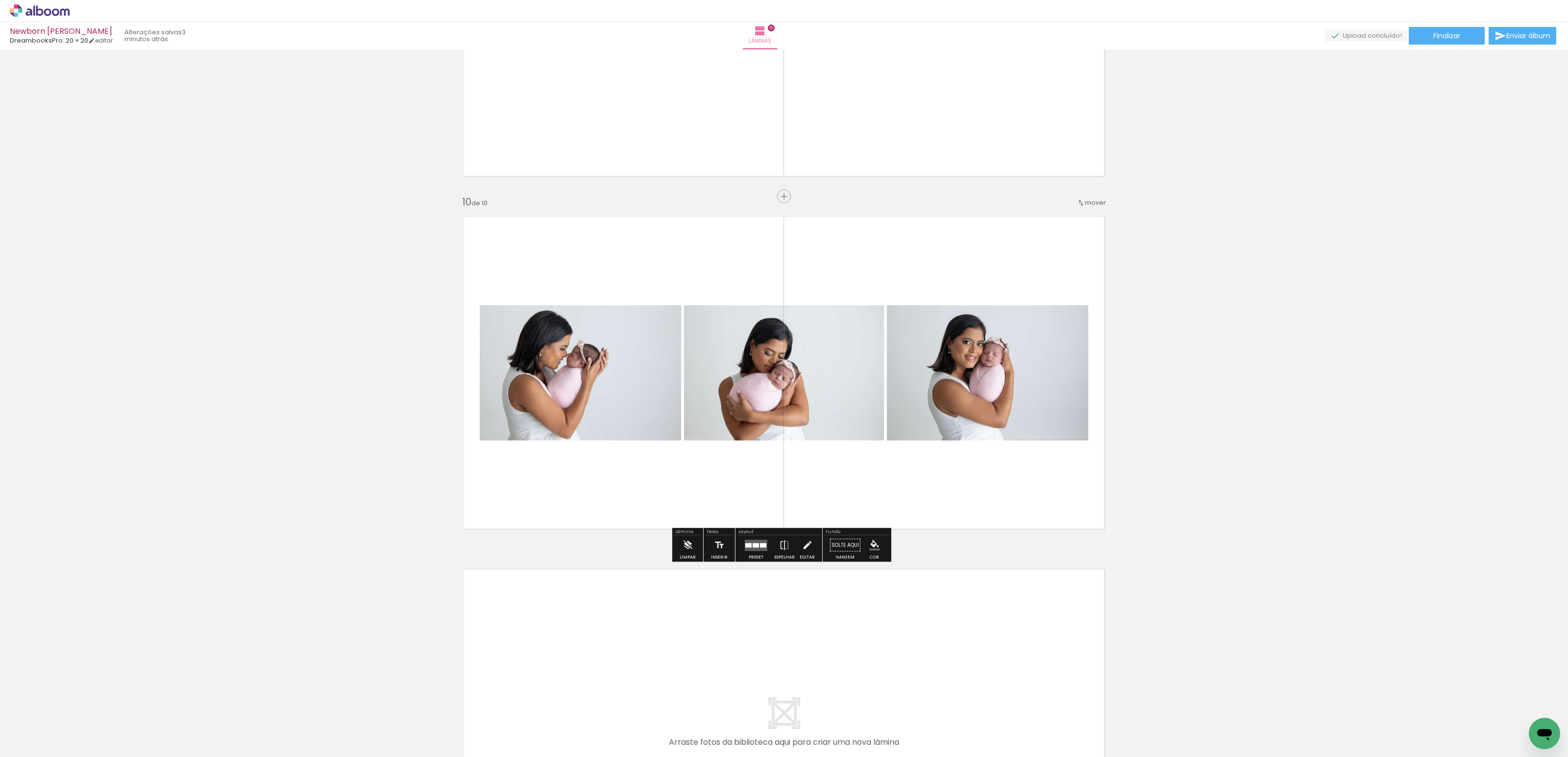
click at [50, 9] on icon at bounding box center [40, 10] width 60 height 13
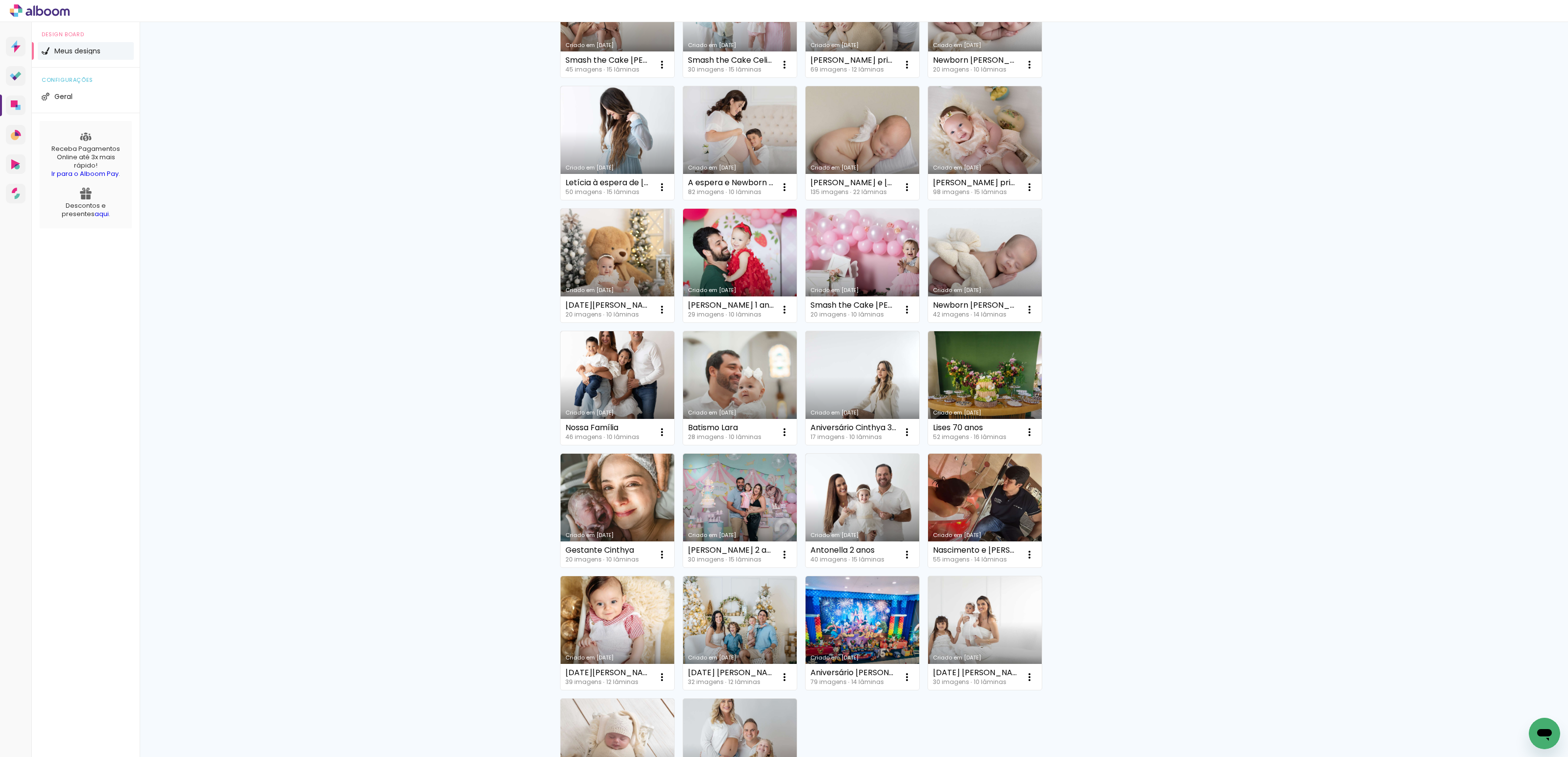
scroll to position [105, 0]
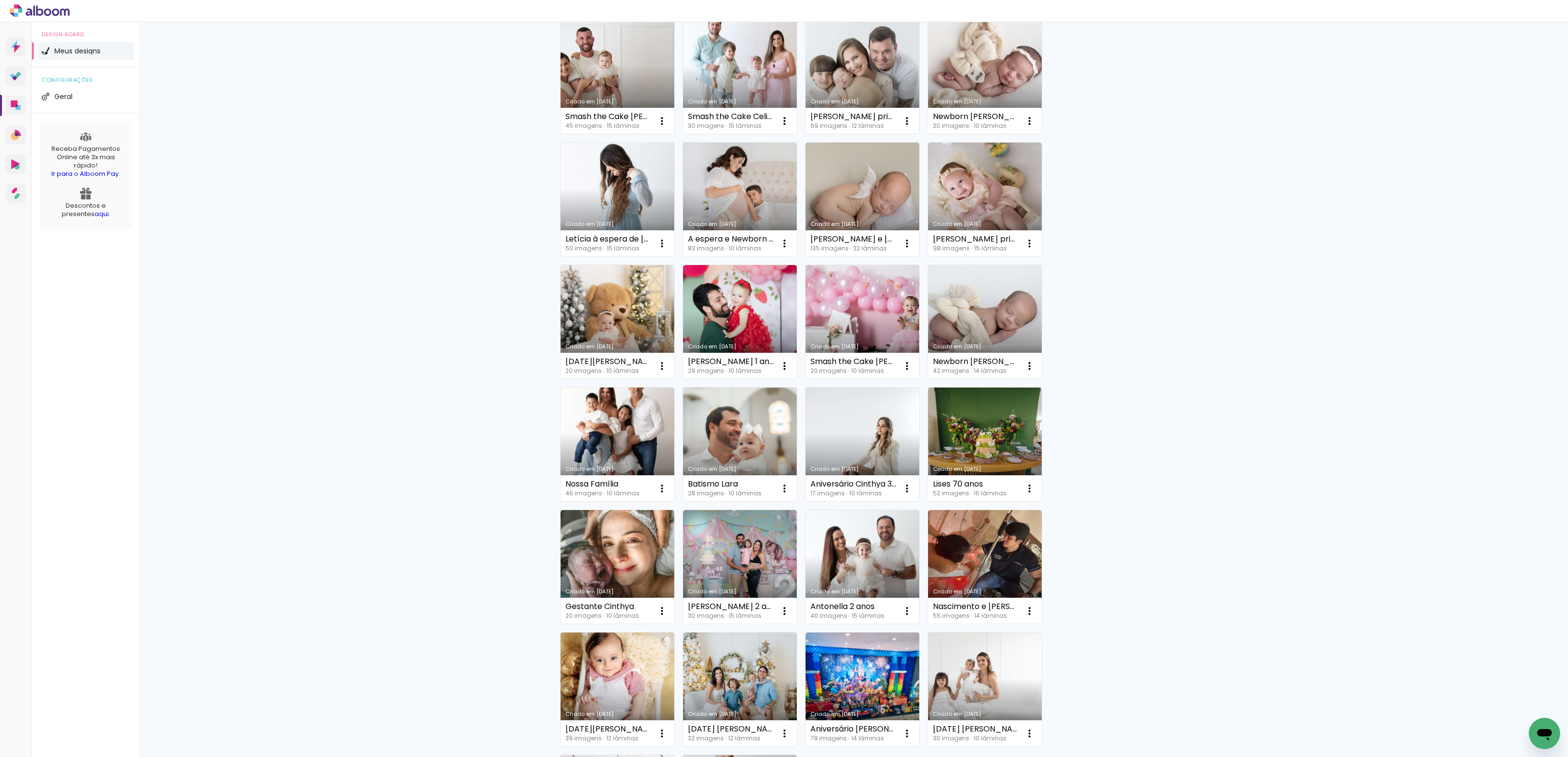
click at [863, 559] on link "Criado em [DATE]" at bounding box center [862, 567] width 114 height 114
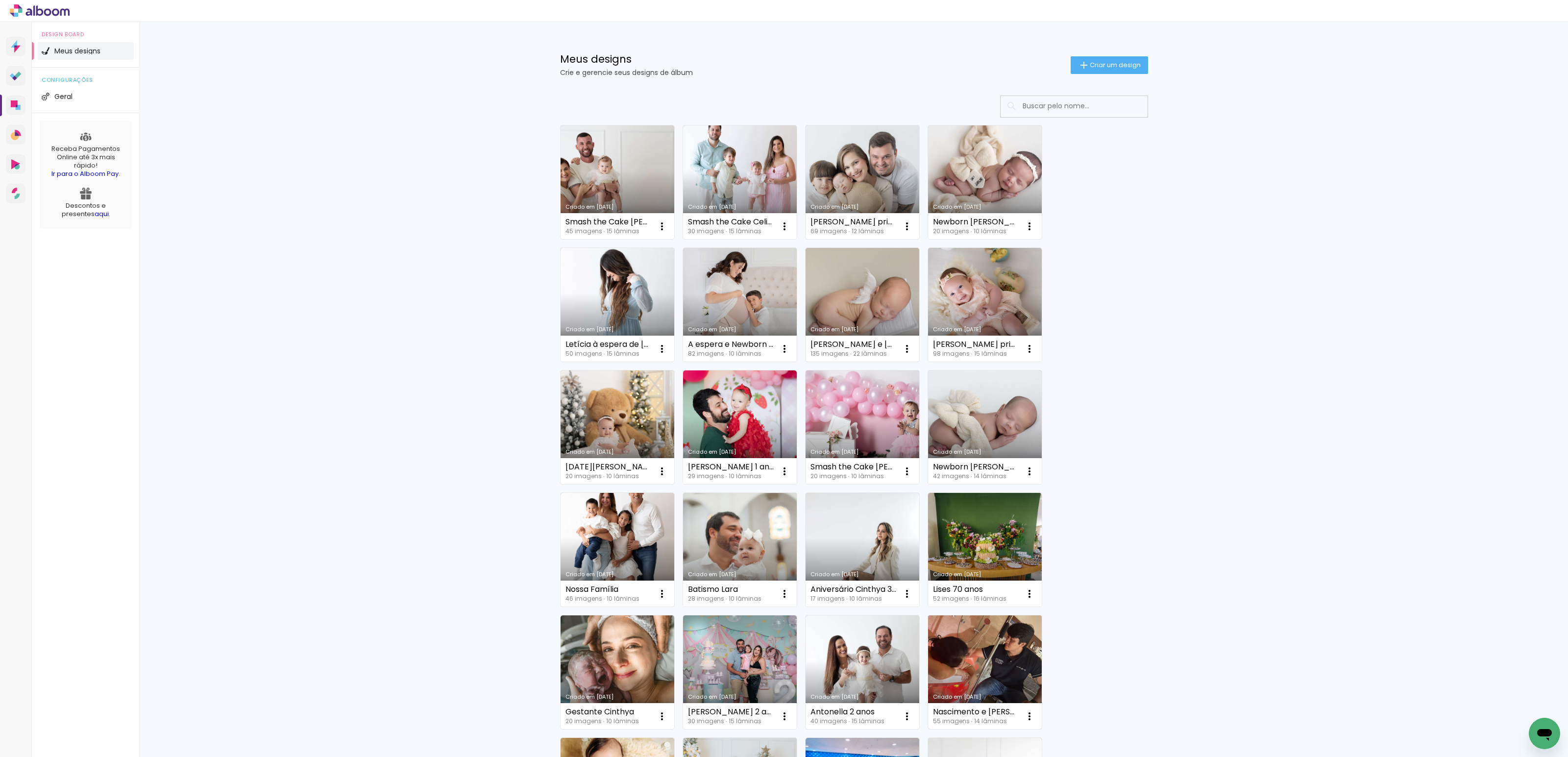
click at [1019, 647] on link "Criado em [DATE]" at bounding box center [985, 672] width 114 height 114
click at [629, 396] on link "Criado em [DATE]" at bounding box center [617, 427] width 114 height 114
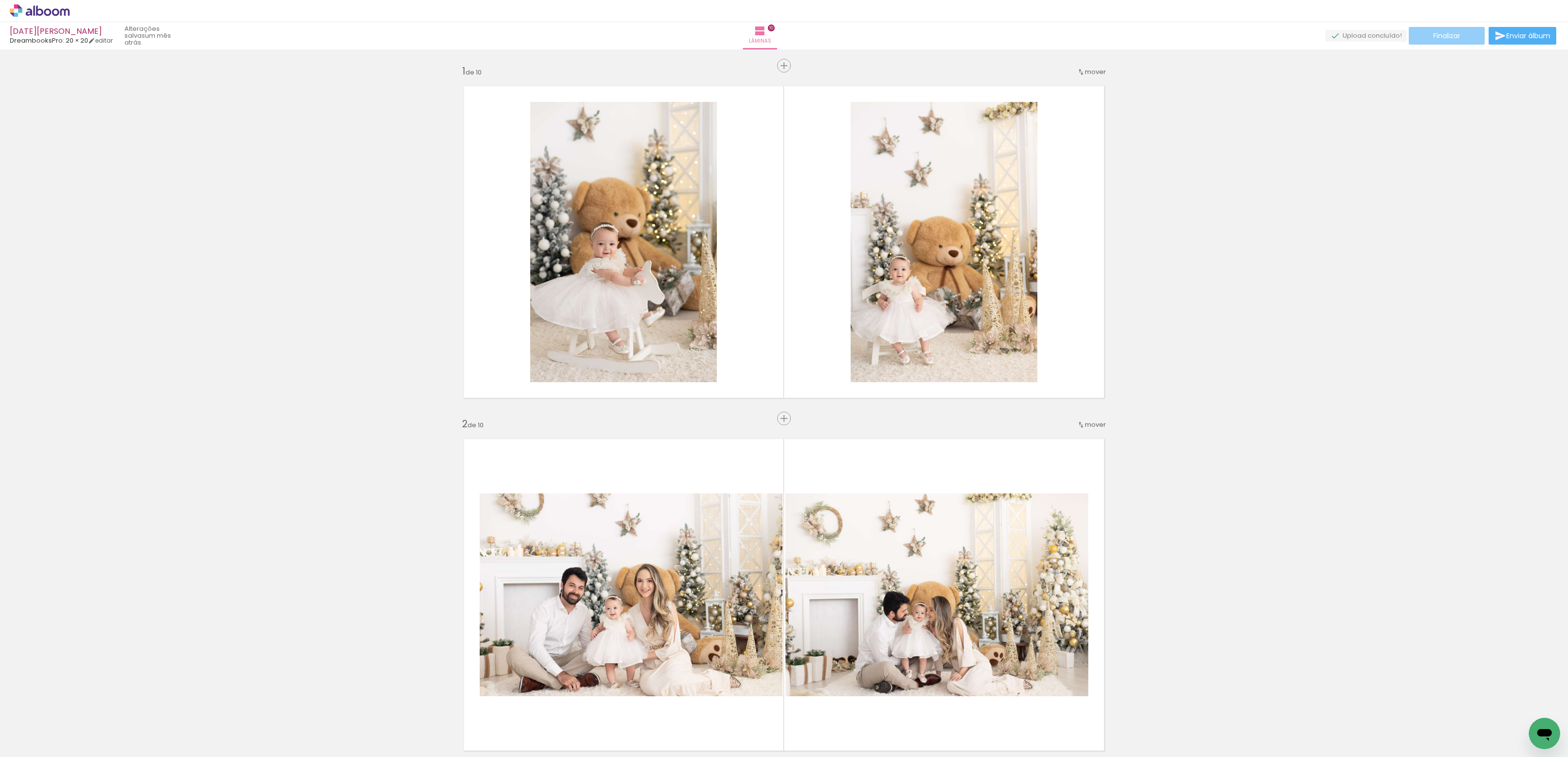
click at [1452, 34] on span "Finalizar" at bounding box center [1447, 35] width 27 height 7
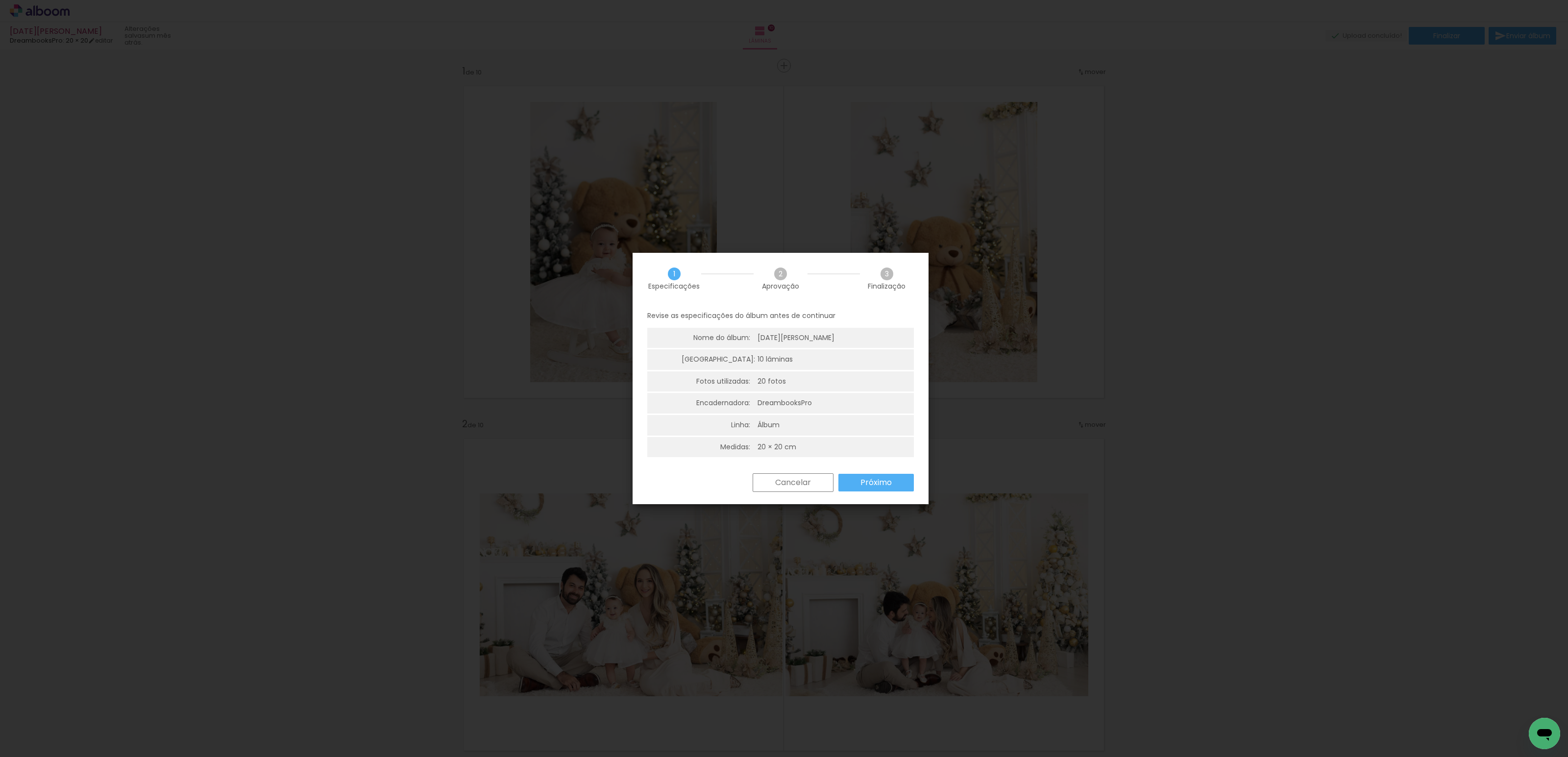
click at [0, 0] on slot "Próximo" at bounding box center [0, 0] width 0 height 0
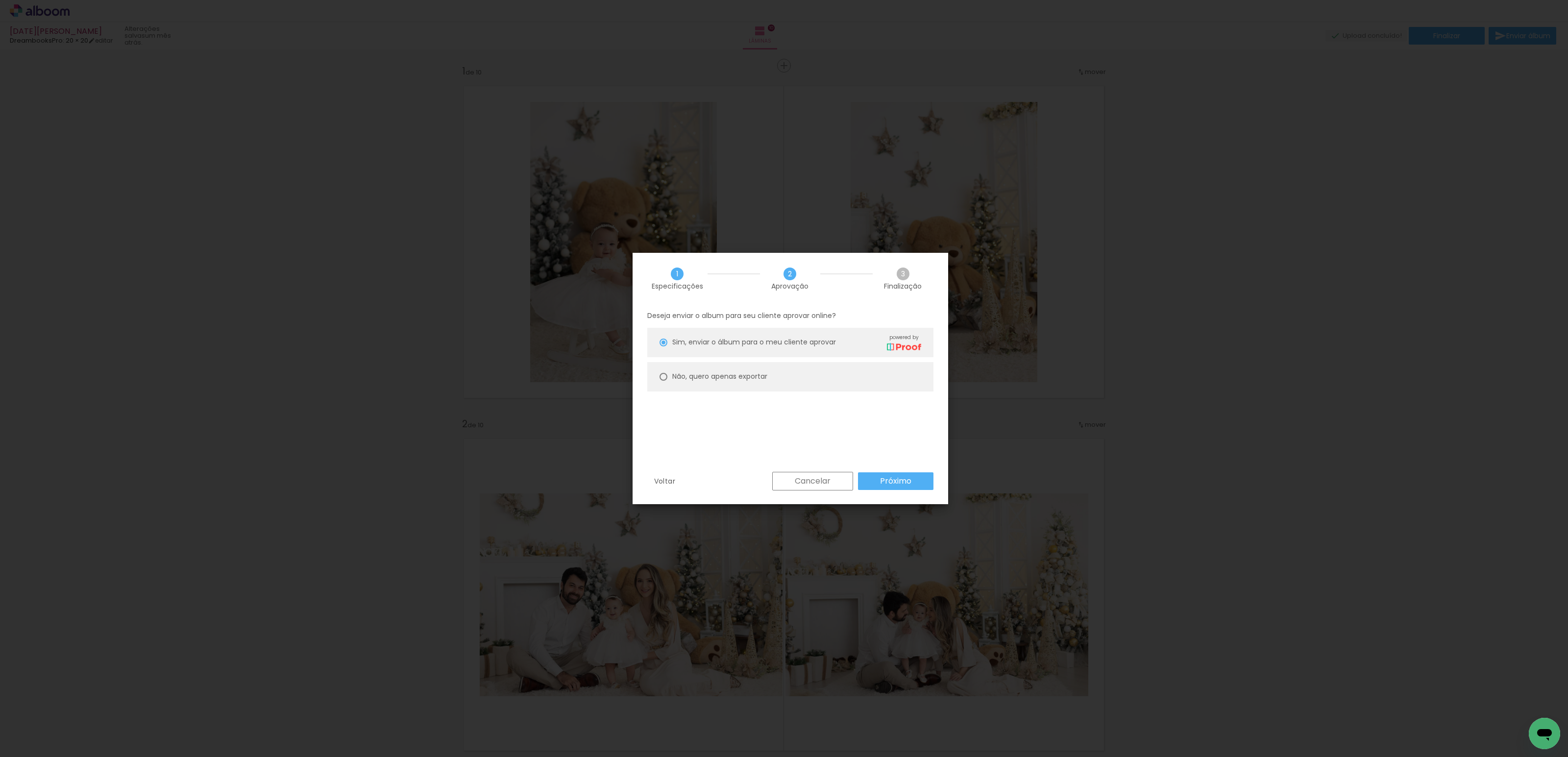
click at [799, 378] on paper-radio-button "Não, quero apenas exportar" at bounding box center [790, 377] width 286 height 29
type paper-radio-button "on"
click at [912, 481] on paper-button "Próximo" at bounding box center [896, 481] width 75 height 18
type input "Alta, 300 DPI"
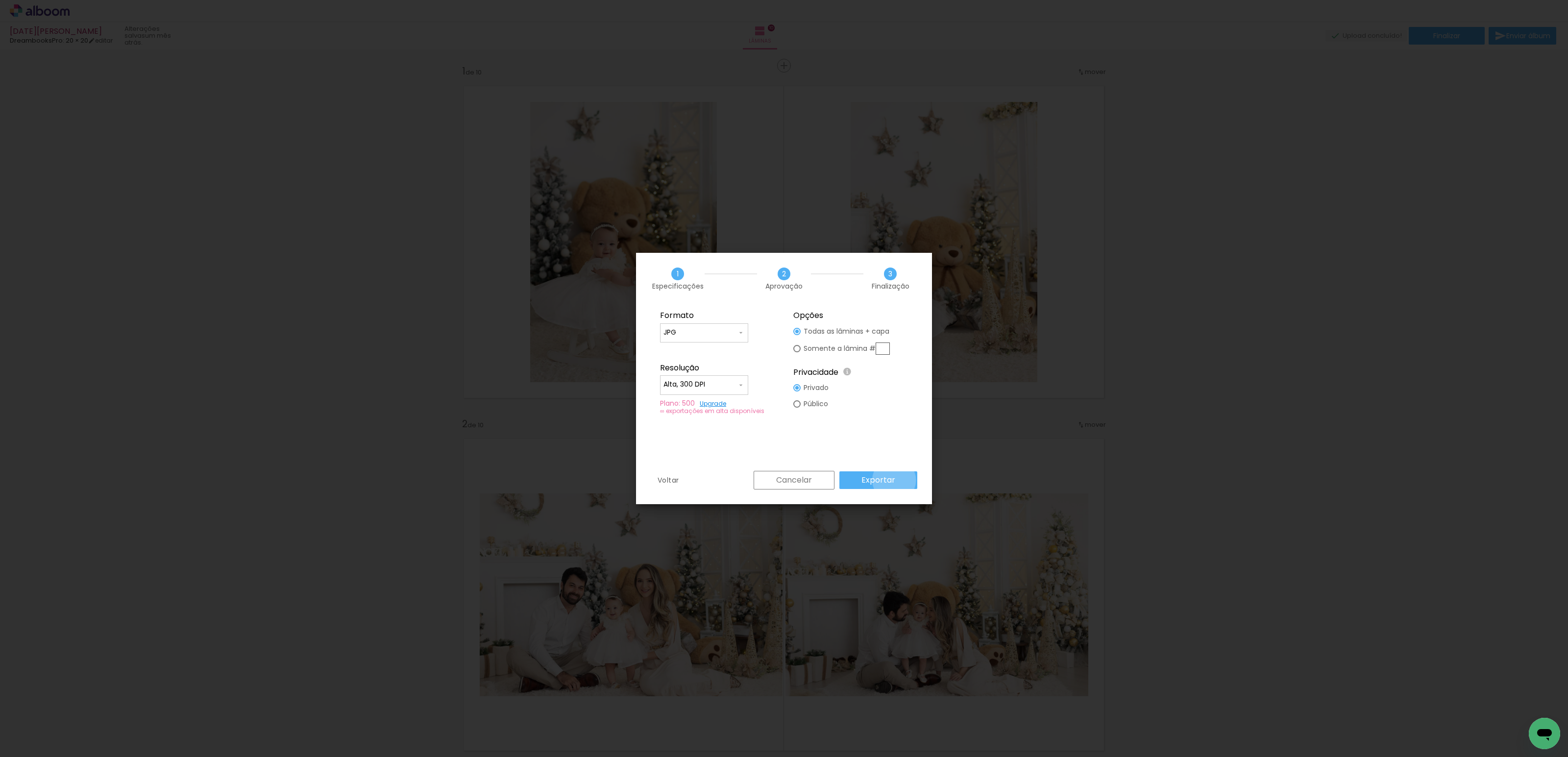
click at [896, 480] on paper-button "Exportar" at bounding box center [878, 480] width 78 height 18
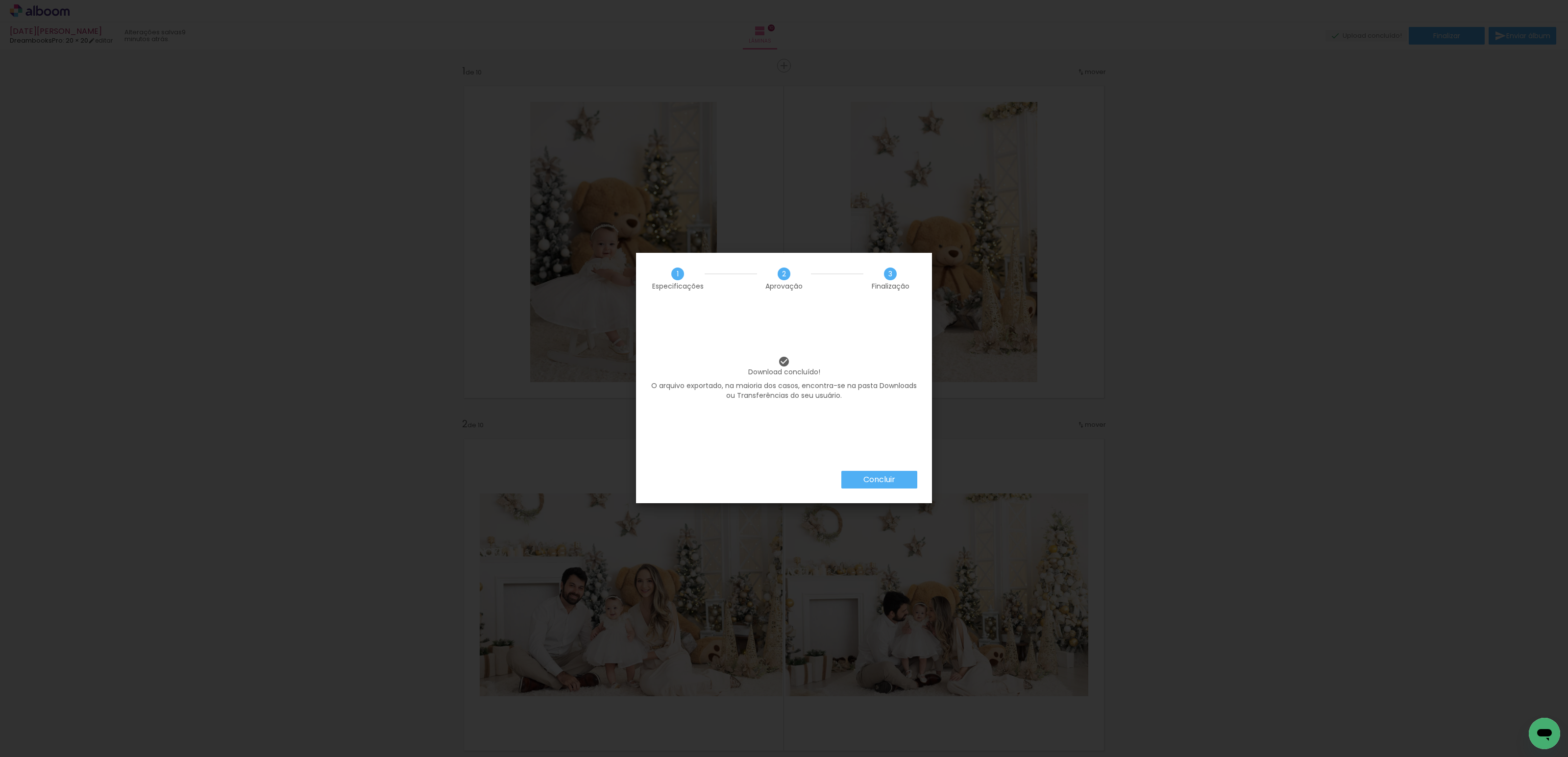
click at [0, 0] on slot "Concluir" at bounding box center [0, 0] width 0 height 0
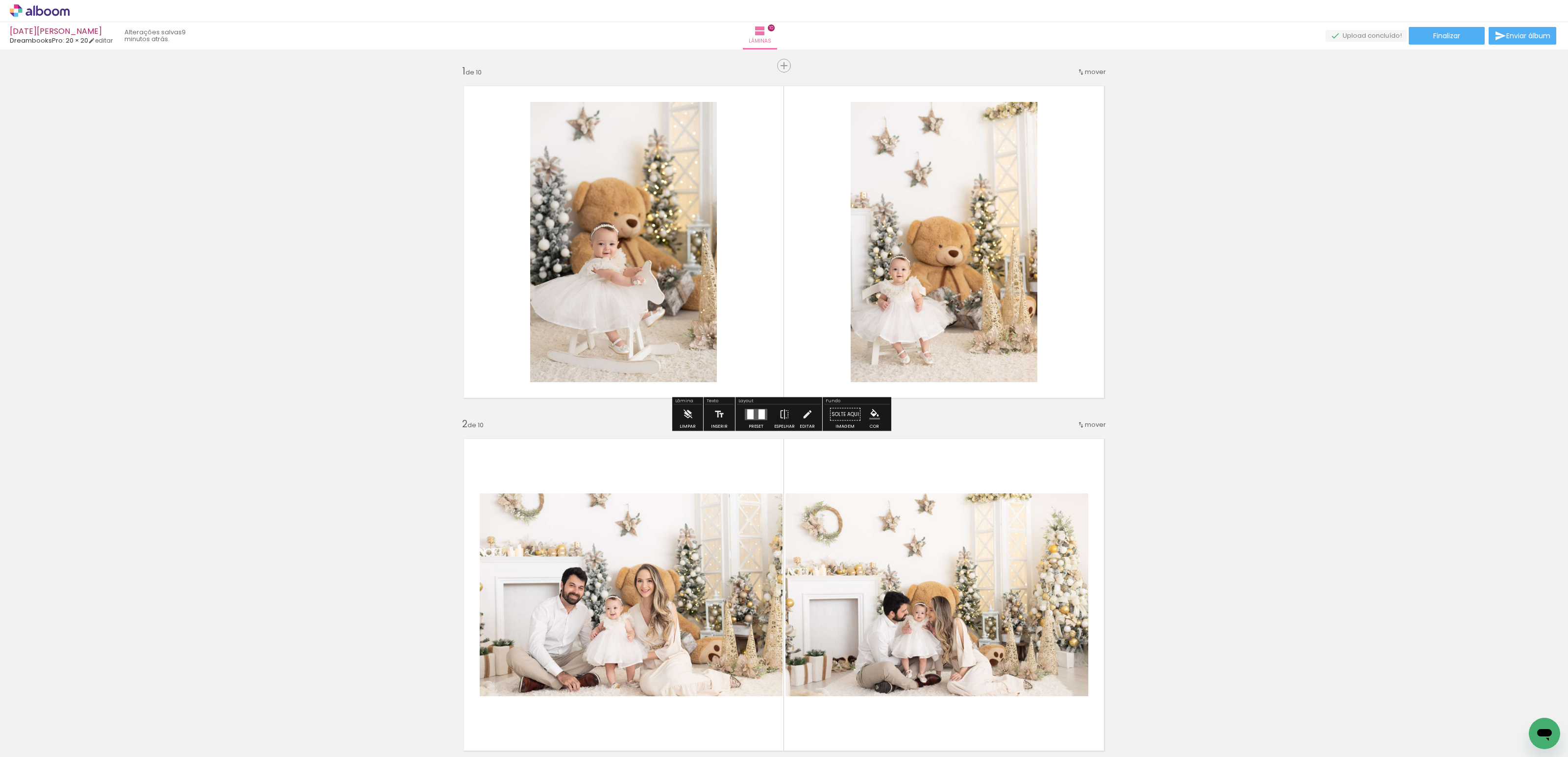
click at [60, 10] on icon at bounding box center [40, 10] width 60 height 13
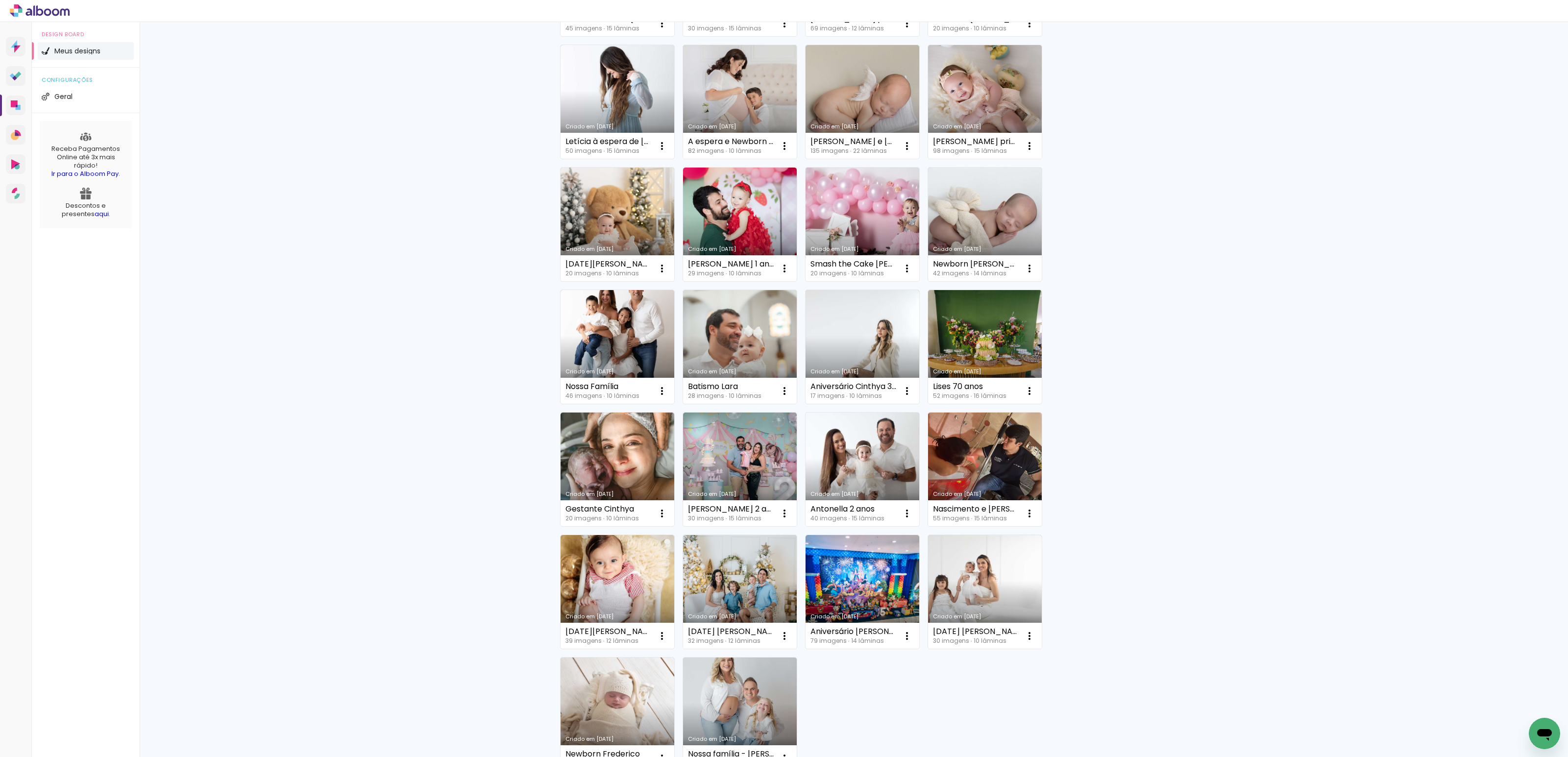
scroll to position [203, 0]
click at [848, 570] on link "Criado em [DATE]" at bounding box center [862, 591] width 114 height 114
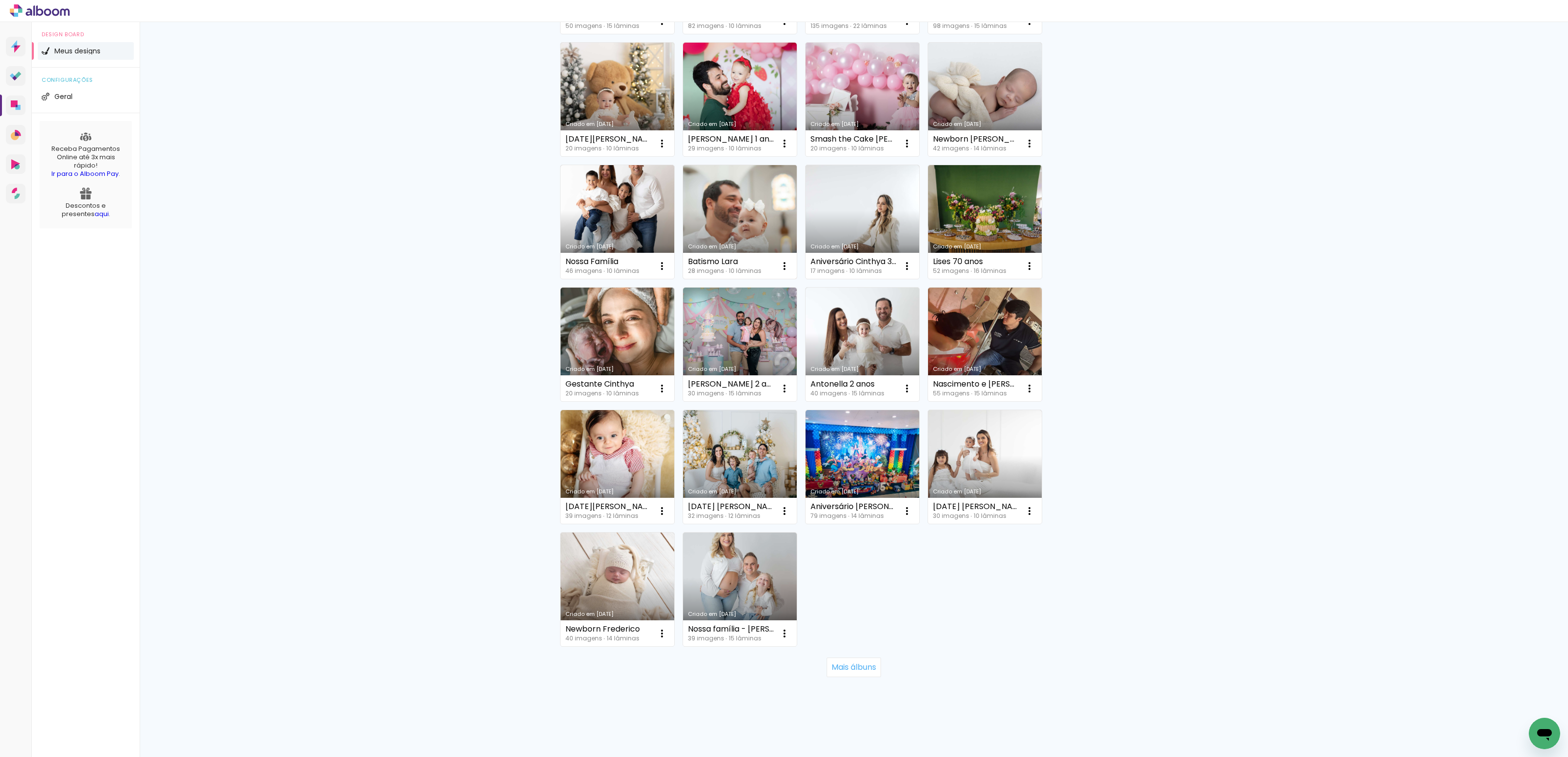
scroll to position [328, 0]
click at [0, 0] on slot "Mais álbuns" at bounding box center [0, 0] width 0 height 0
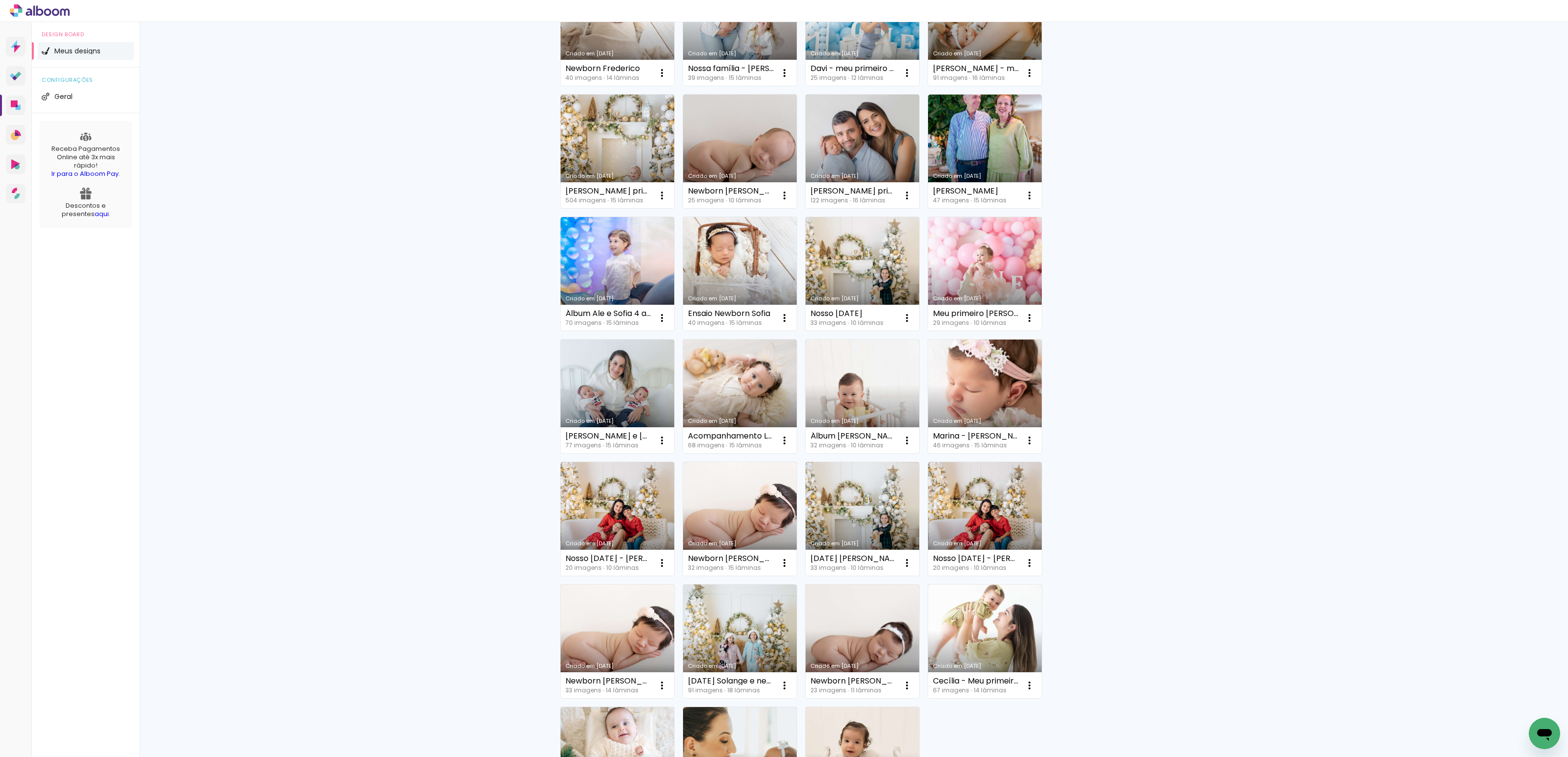
scroll to position [917, 0]
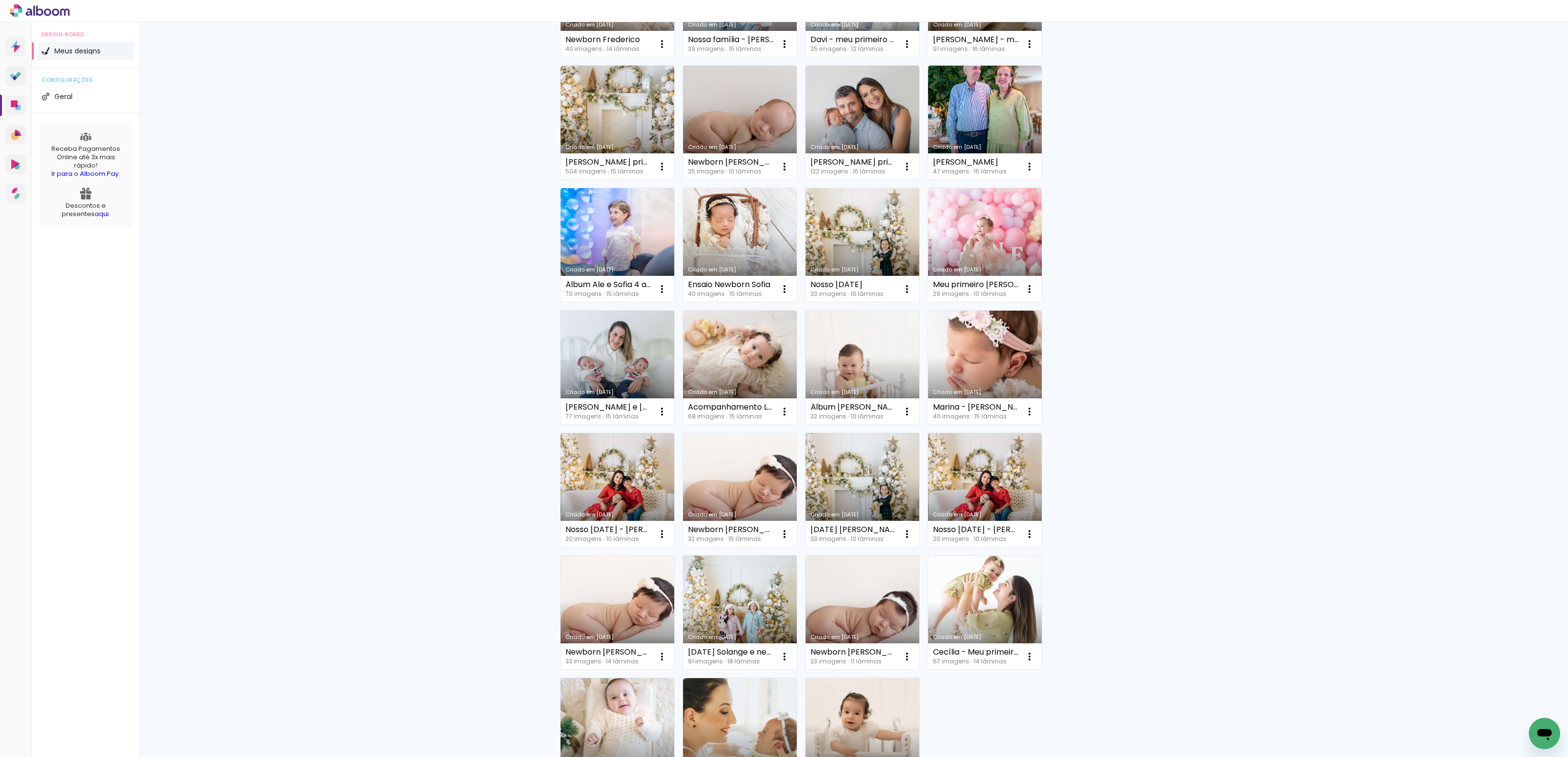
click at [878, 604] on link "Criado em [DATE]" at bounding box center [862, 612] width 114 height 114
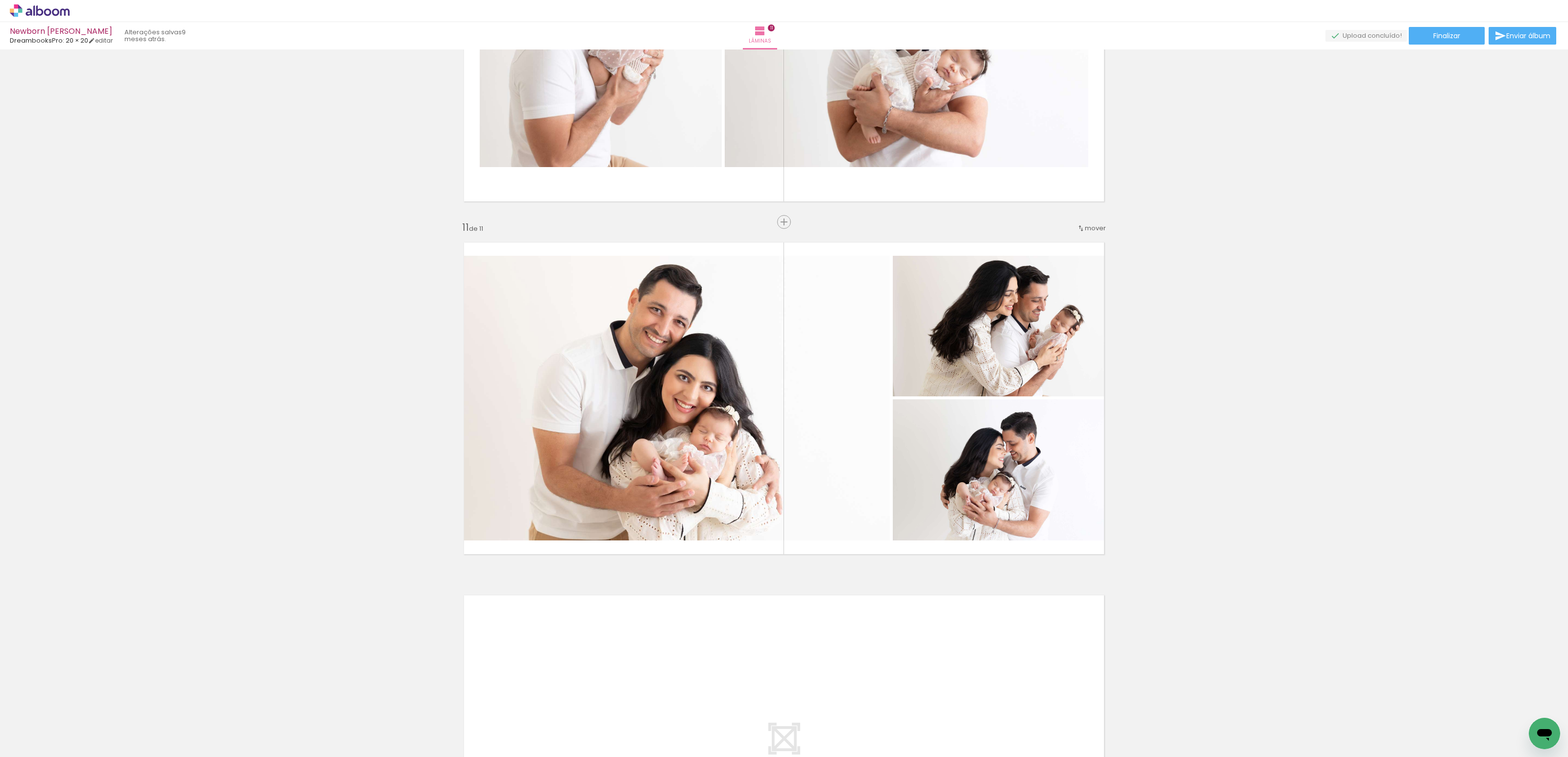
scroll to position [3473, 0]
